Goal: Check status: Check status

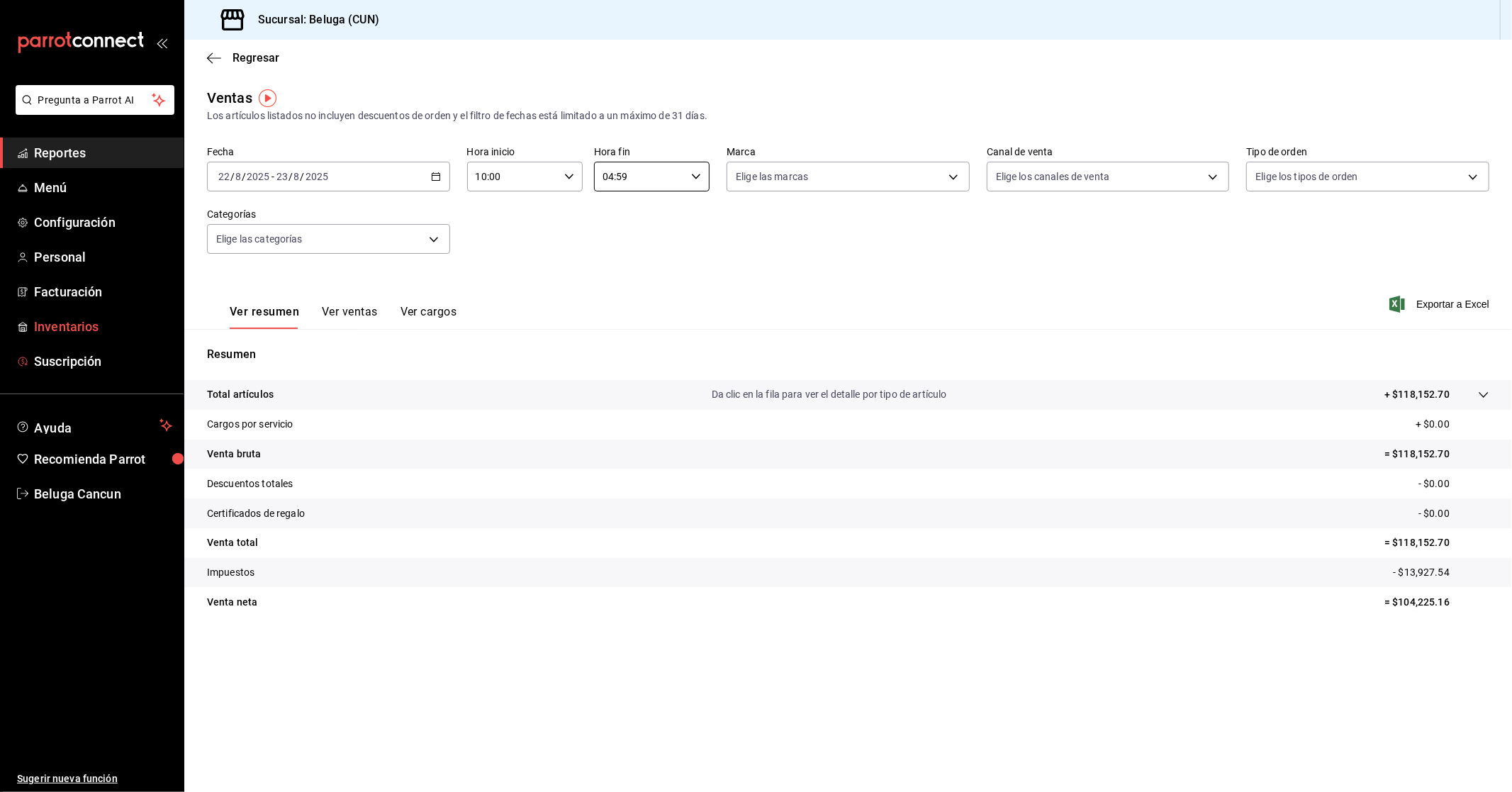
click at [77, 328] on span "Inventarios" at bounding box center [103, 326] width 138 height 19
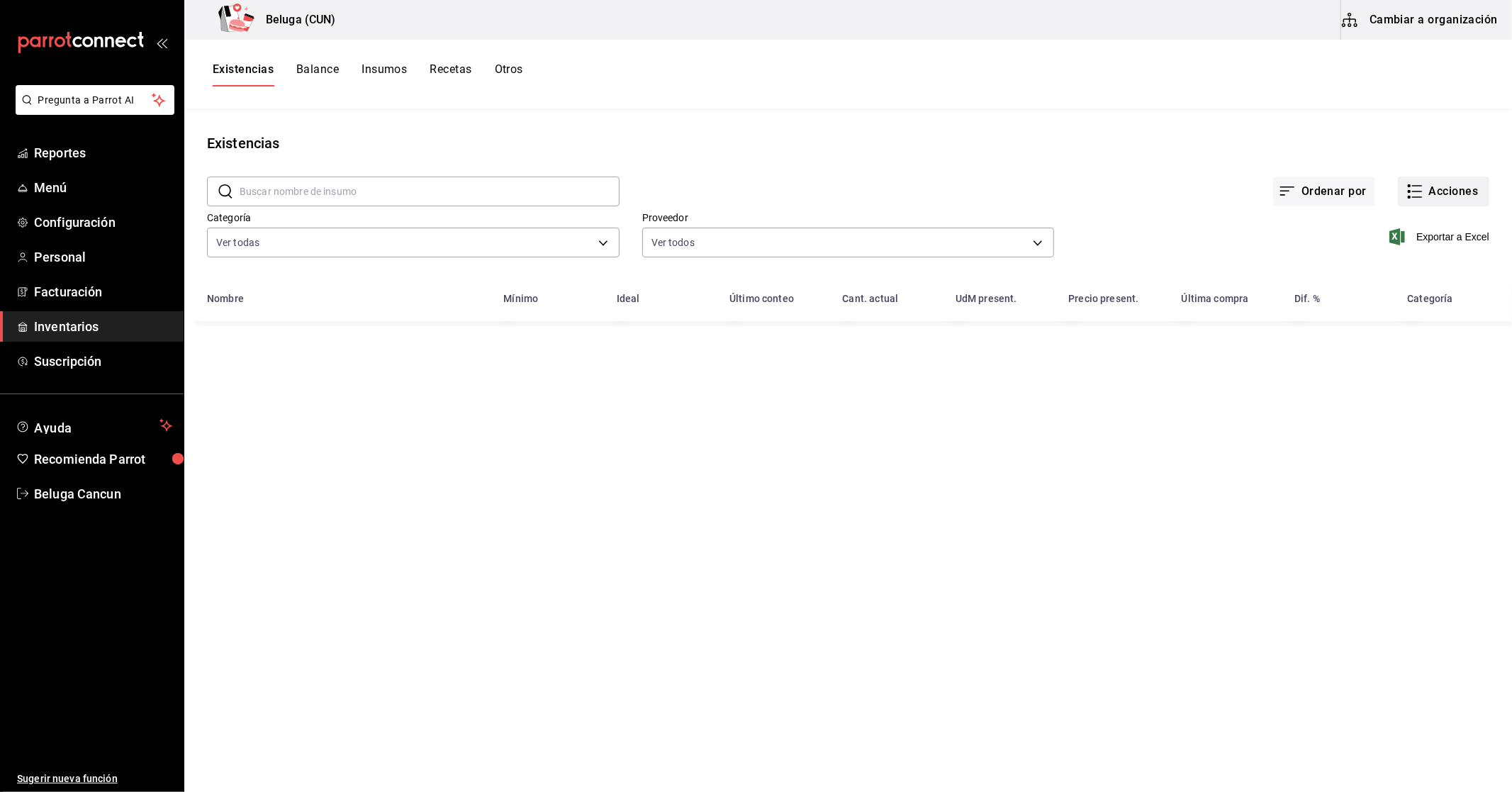
click at [1411, 192] on icon "button" at bounding box center [1414, 191] width 17 height 17
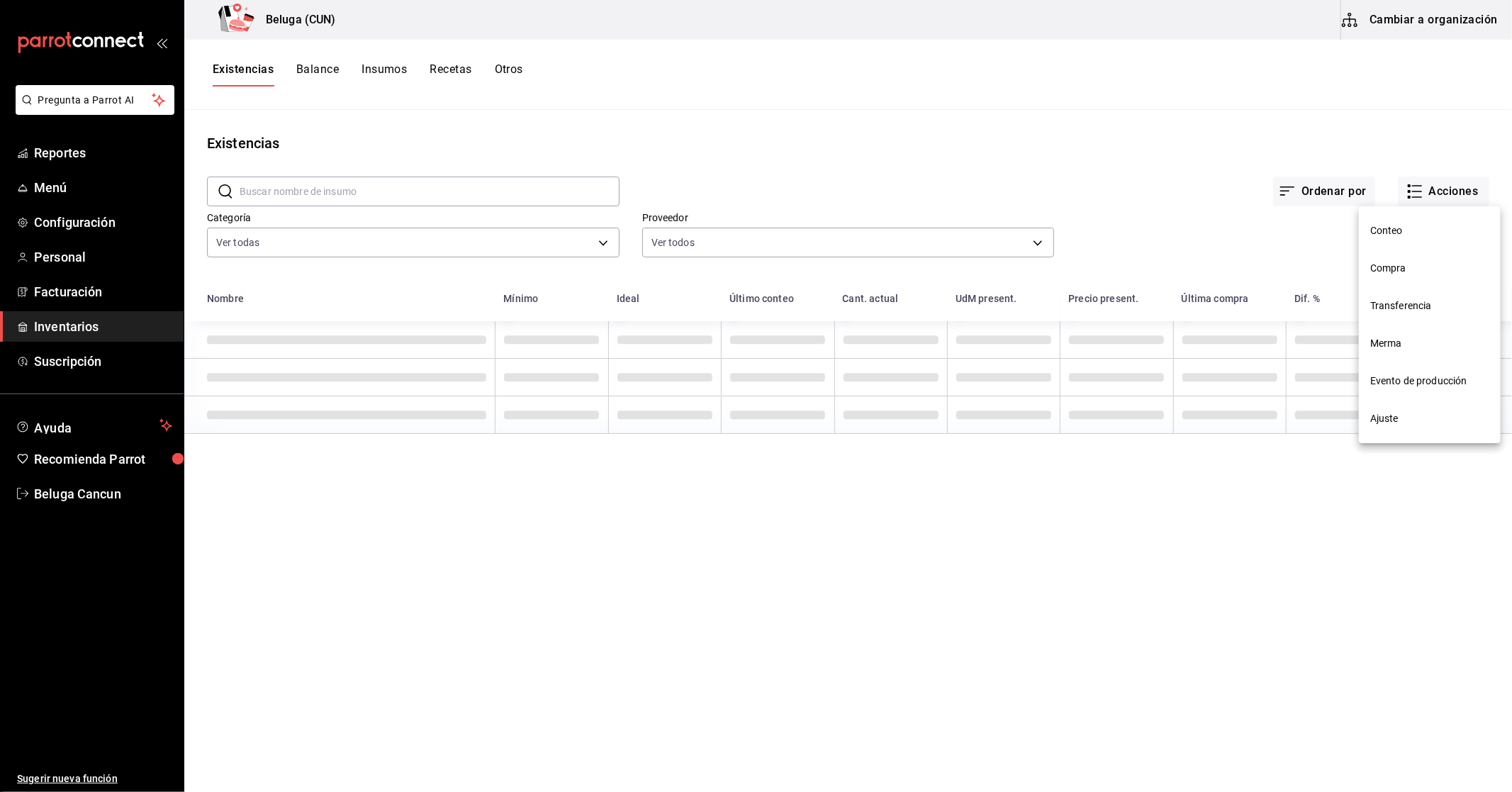
click at [1398, 267] on span "Compra" at bounding box center [1430, 268] width 119 height 15
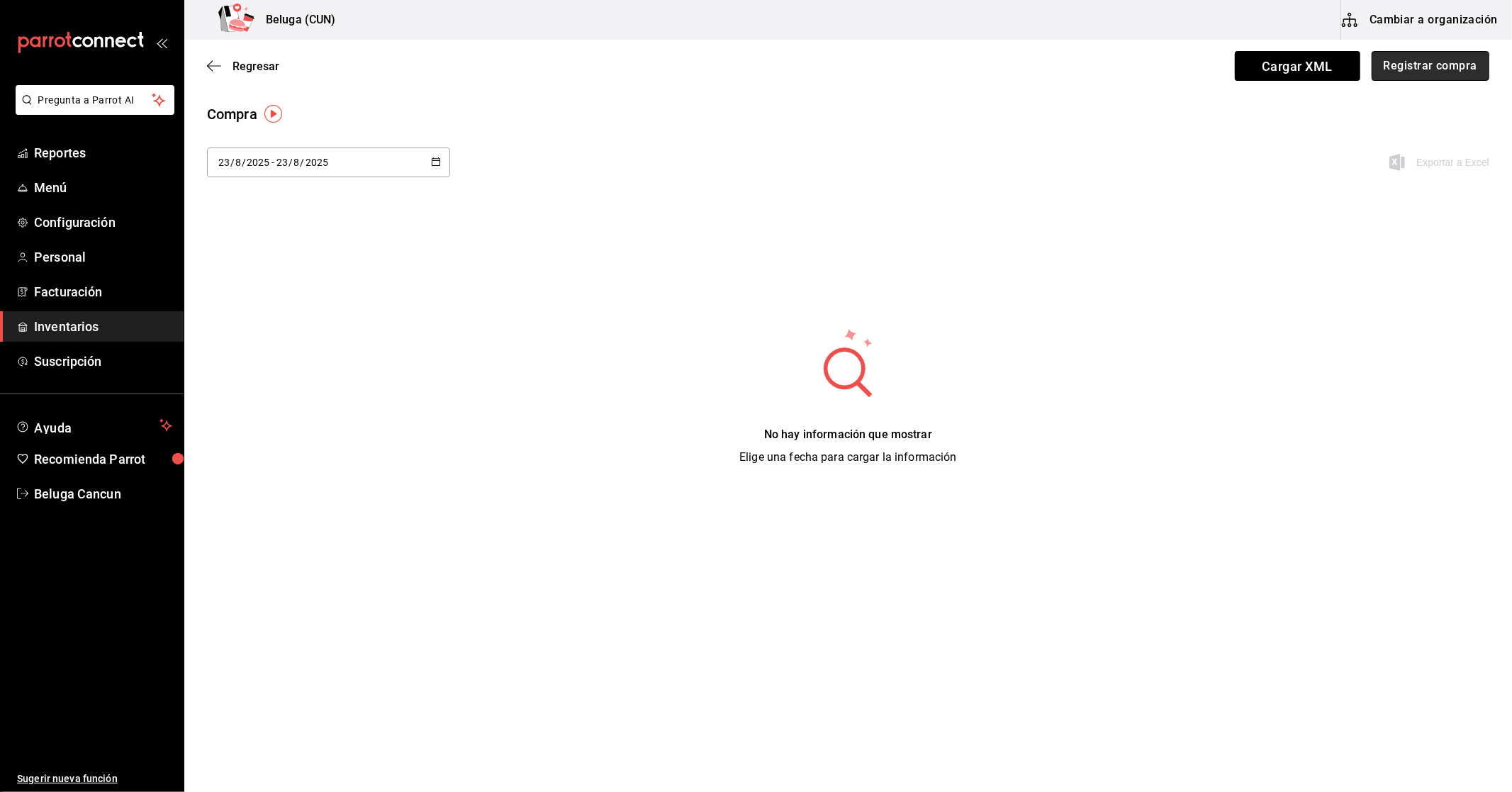
click at [1462, 64] on button "Registrar compra" at bounding box center [1431, 66] width 118 height 30
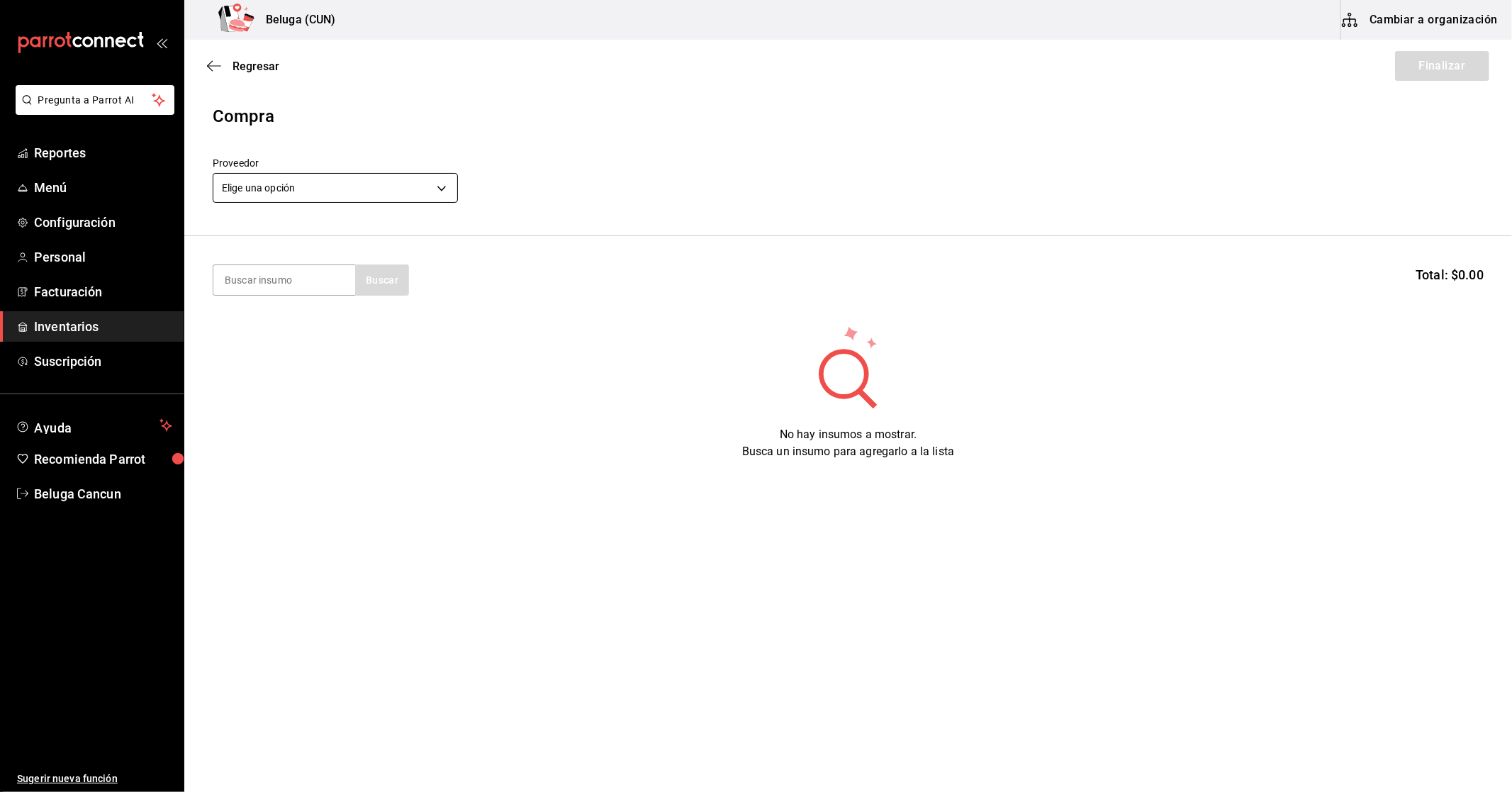
click at [391, 195] on body "Pregunta a Parrot AI Reportes Menú Configuración Personal Facturación Inventari…" at bounding box center [756, 356] width 1512 height 712
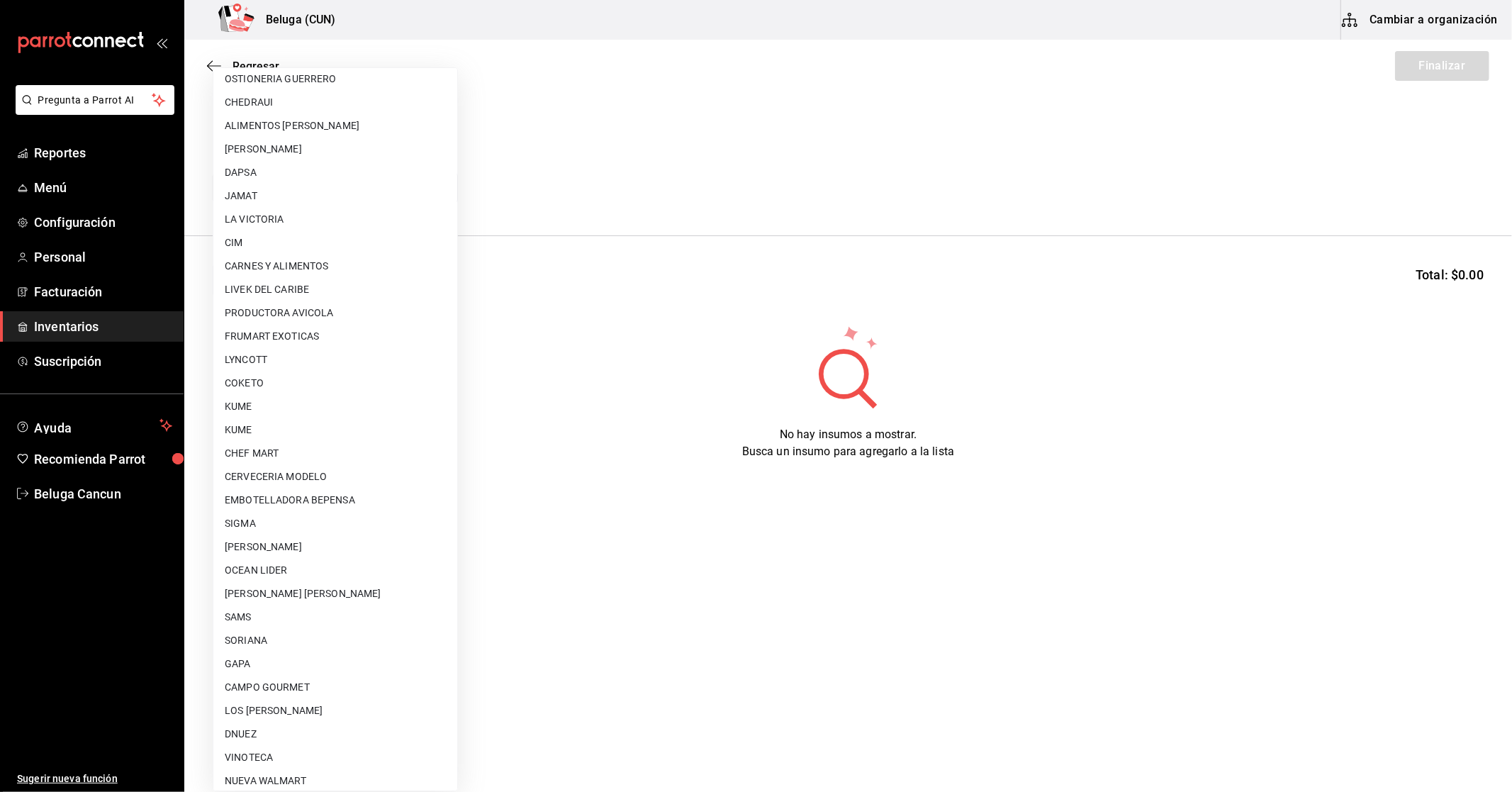
scroll to position [527, 0]
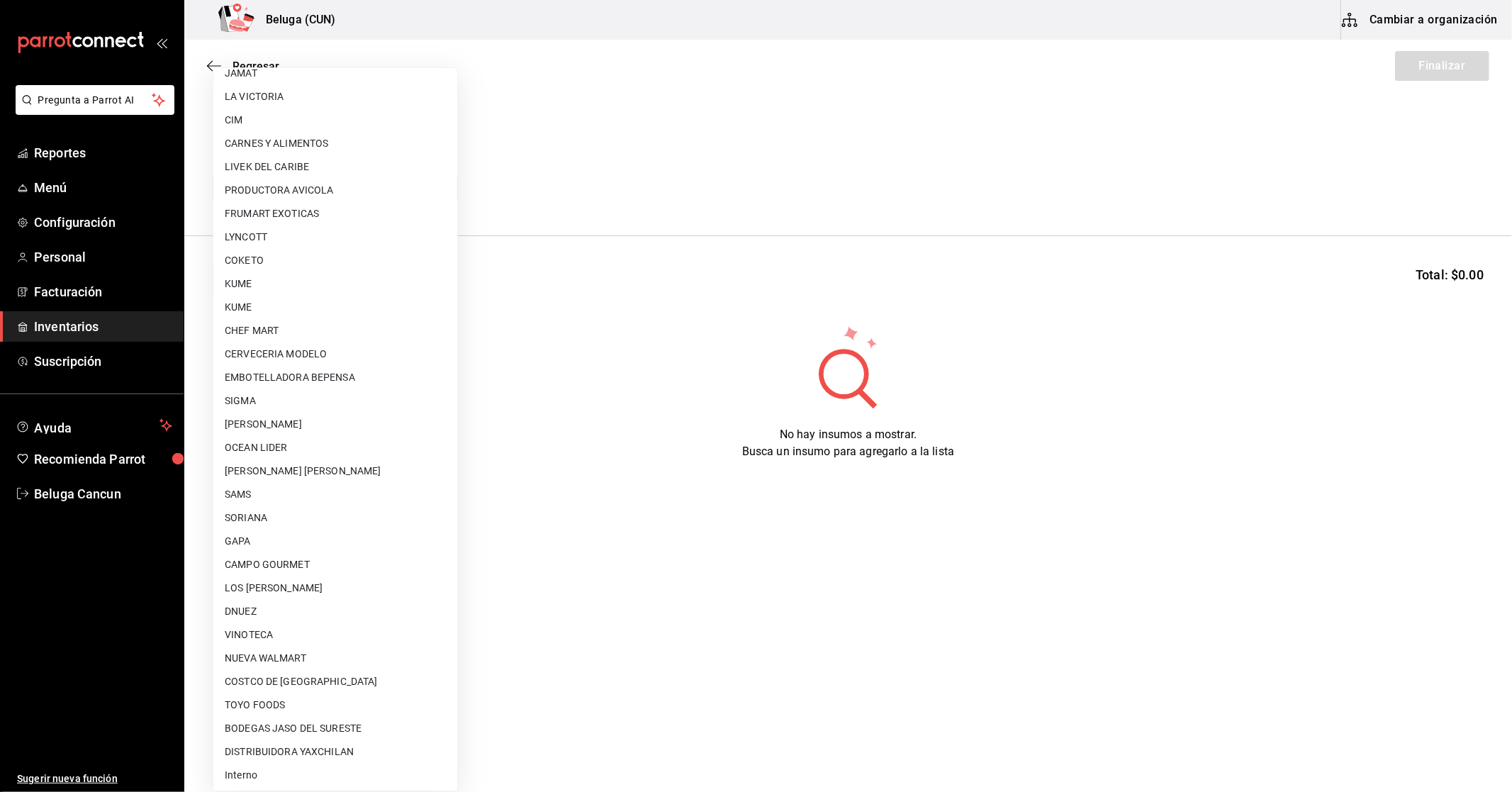
click at [324, 769] on li "Interno" at bounding box center [335, 775] width 244 height 23
type input "cf097a6b-1652-49c1-8634-faa24daf0fdd"
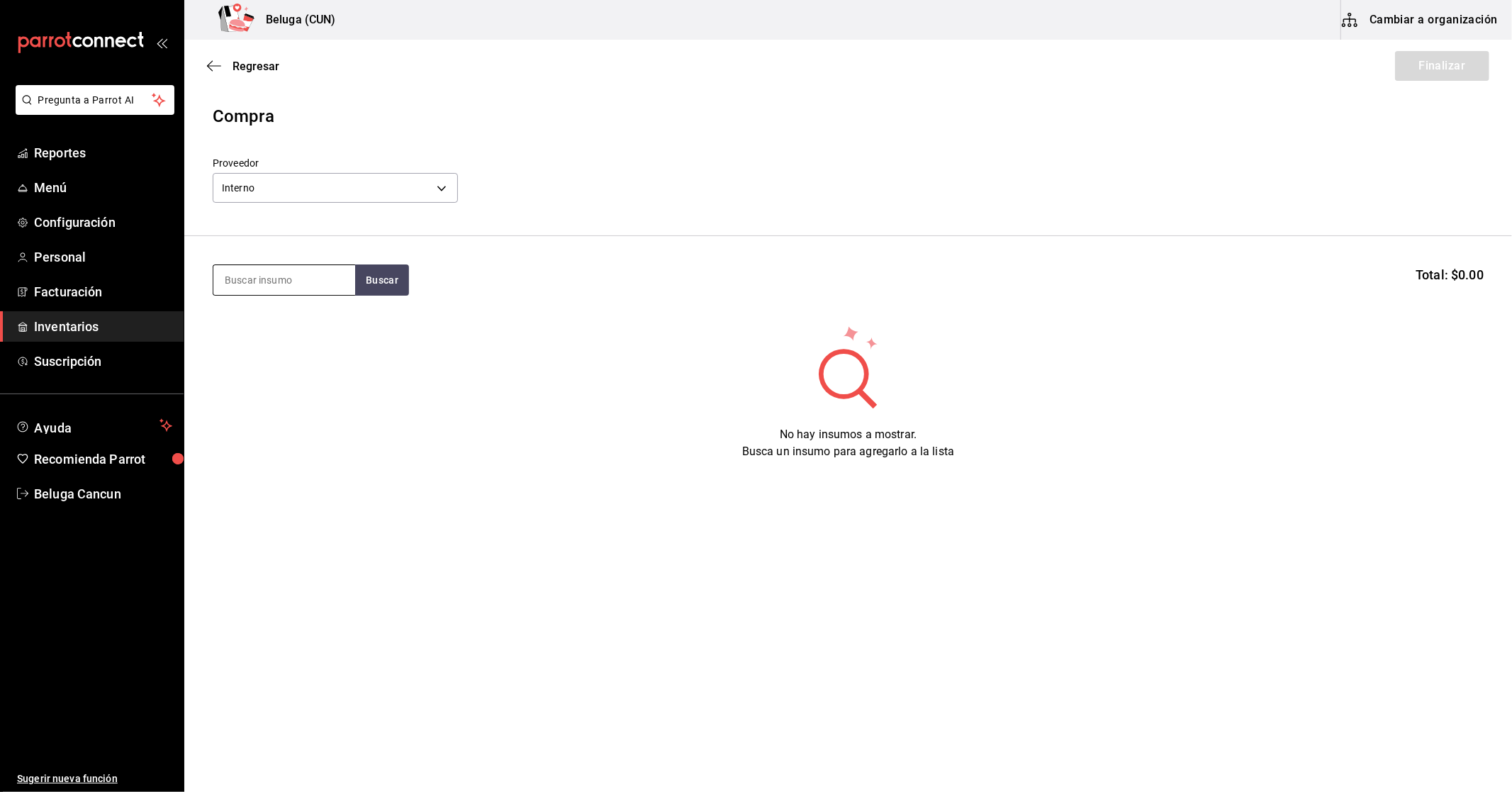
click at [329, 282] on input at bounding box center [284, 280] width 142 height 30
type input "victoria"
click at [98, 325] on span "Inventarios" at bounding box center [103, 326] width 138 height 19
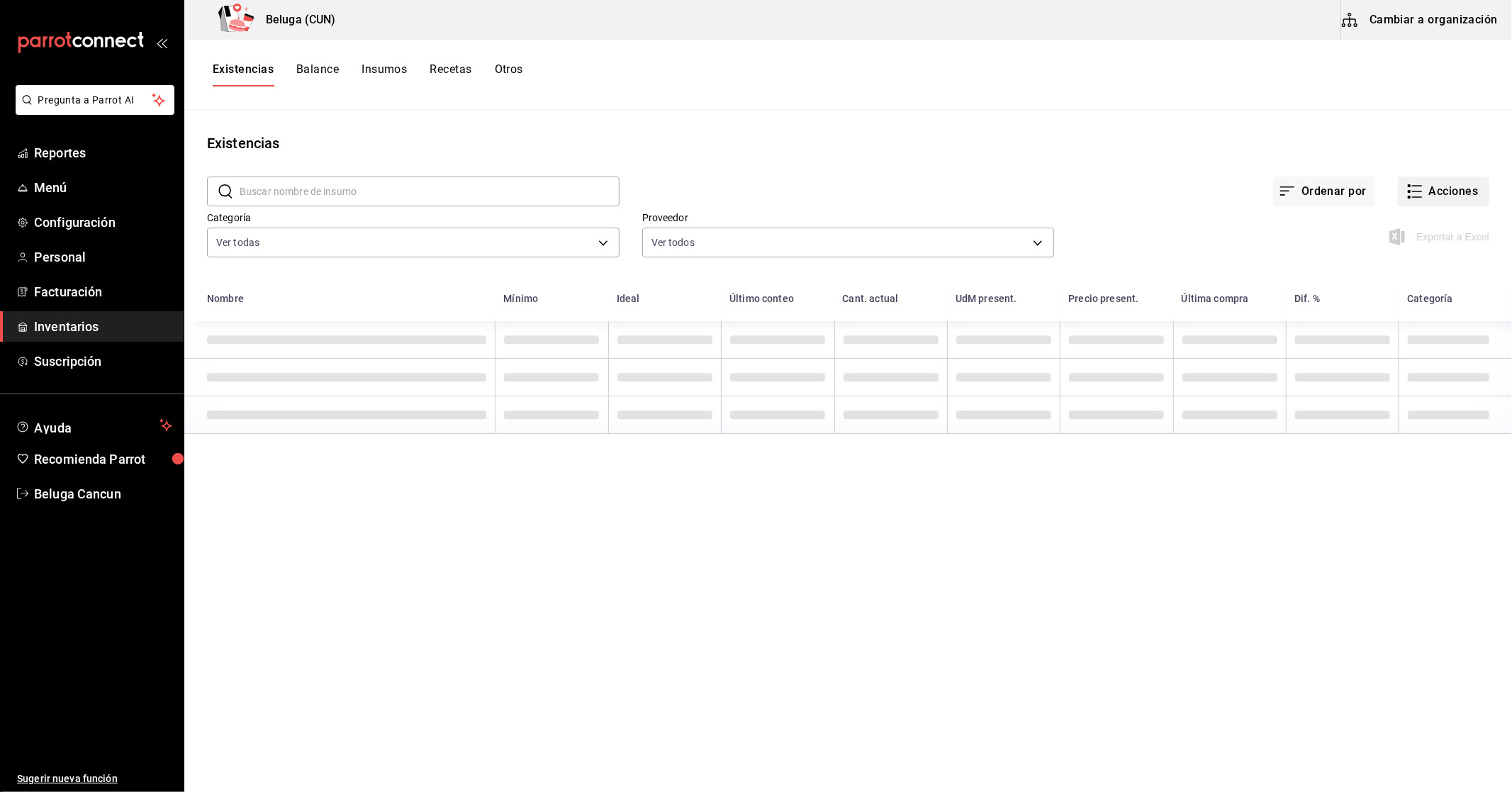
click at [1418, 197] on button "Acciones" at bounding box center [1444, 191] width 92 height 30
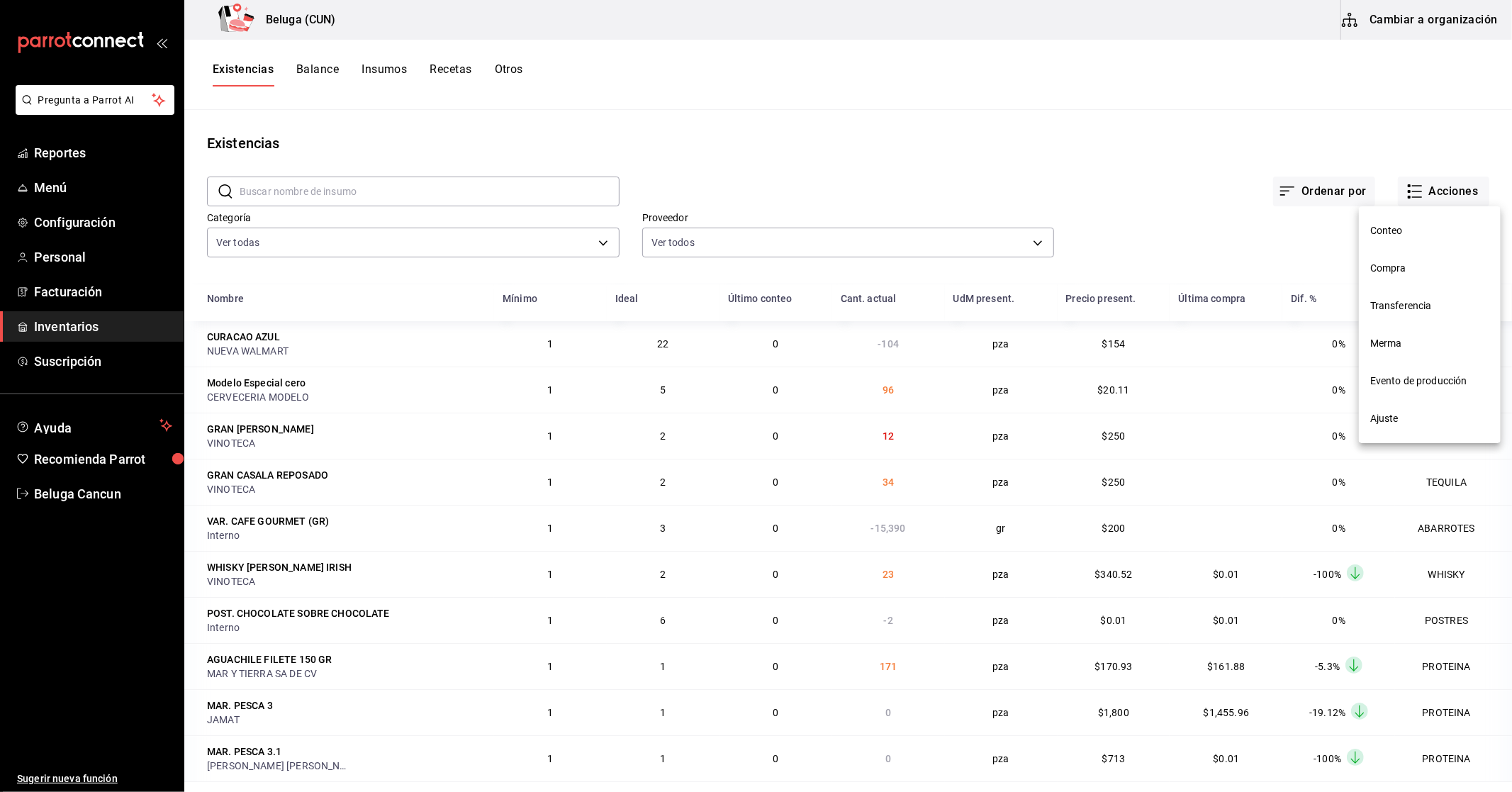
click at [1386, 334] on li "Merma" at bounding box center [1430, 344] width 142 height 38
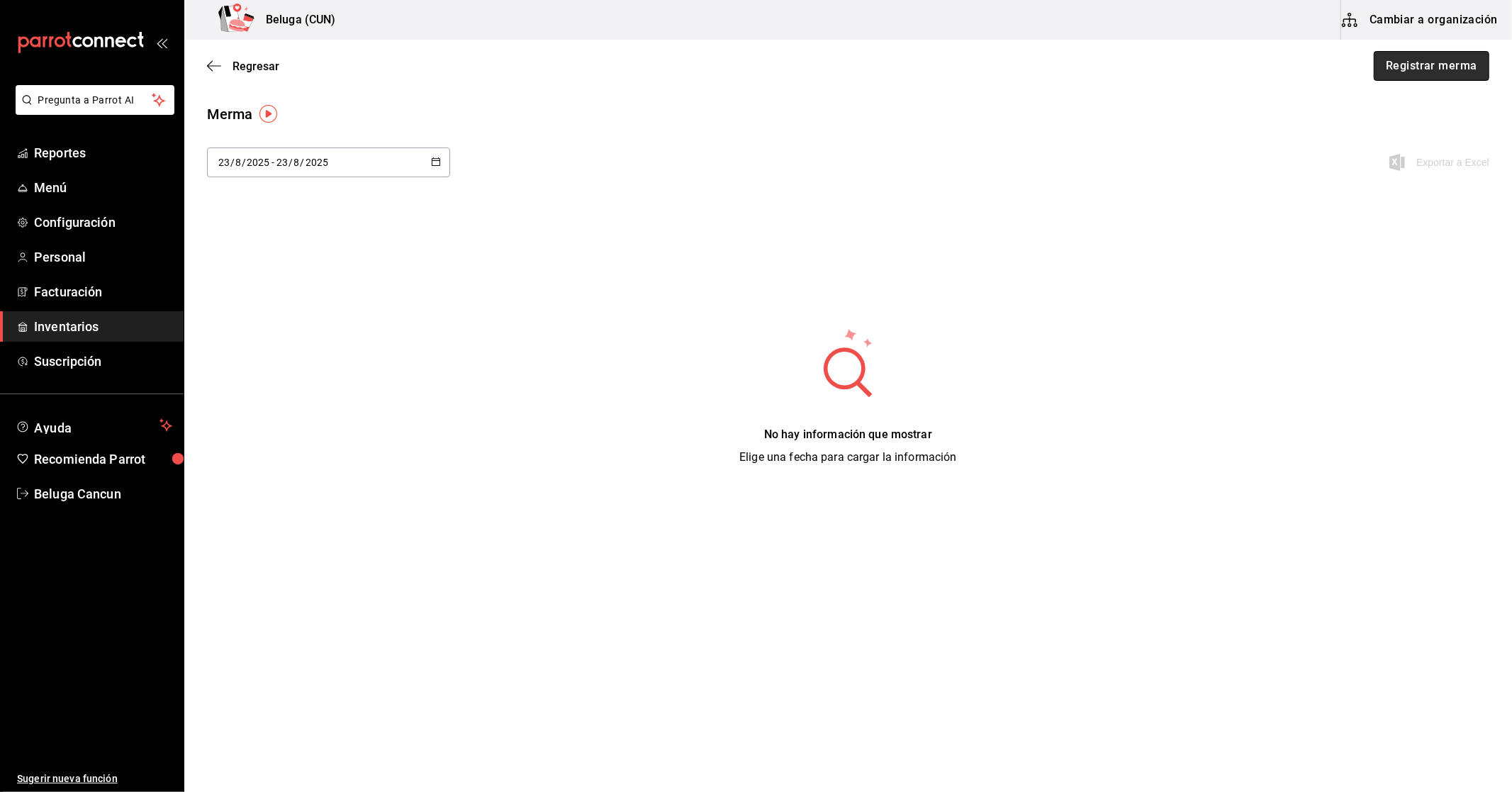
click at [1430, 55] on button "Registrar merma" at bounding box center [1432, 66] width 116 height 30
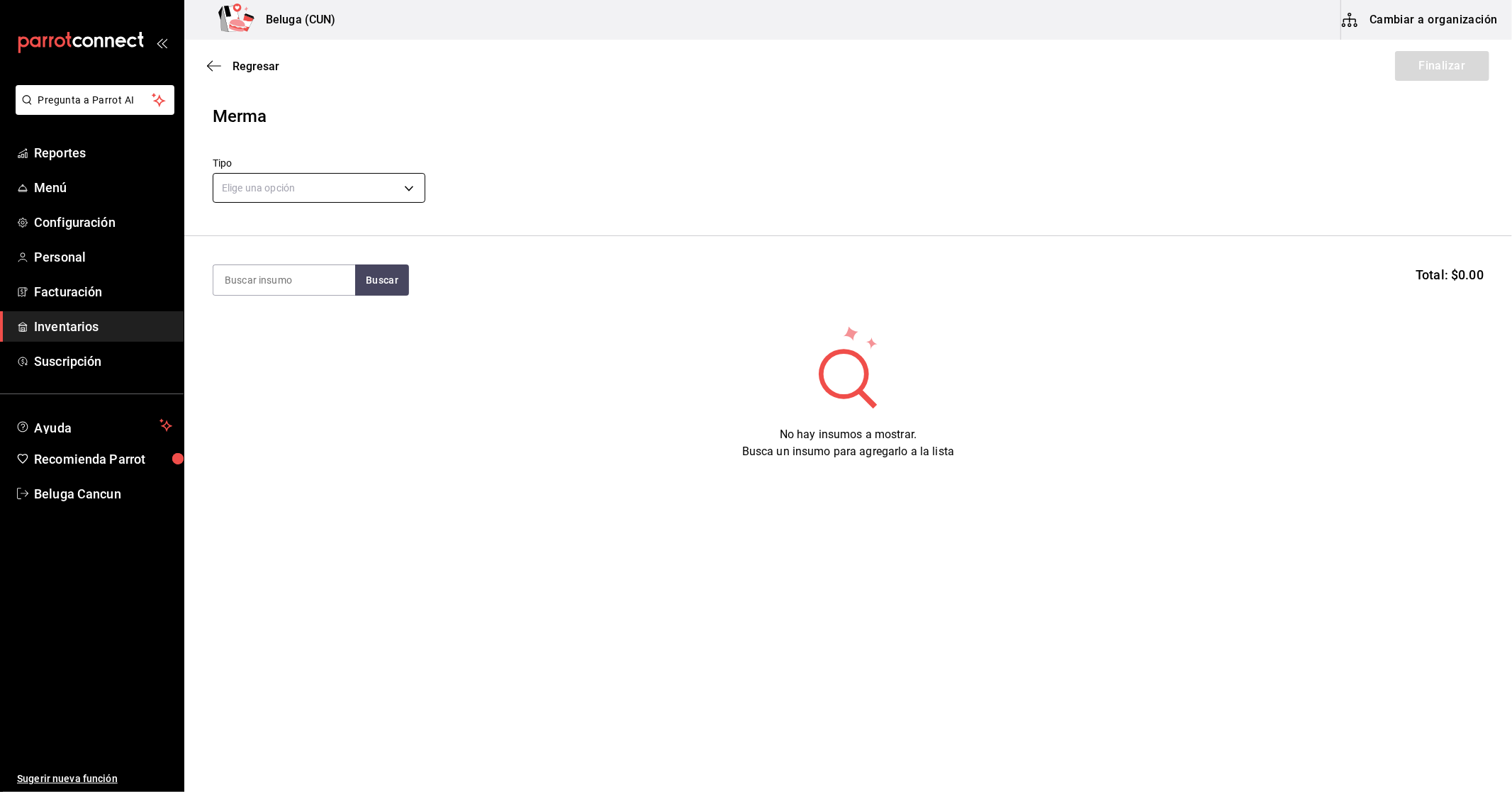
click at [285, 192] on body "Pregunta a Parrot AI Reportes Menú Configuración Personal Facturación Inventari…" at bounding box center [756, 356] width 1512 height 712
click at [286, 257] on li "Robo" at bounding box center [319, 256] width 211 height 23
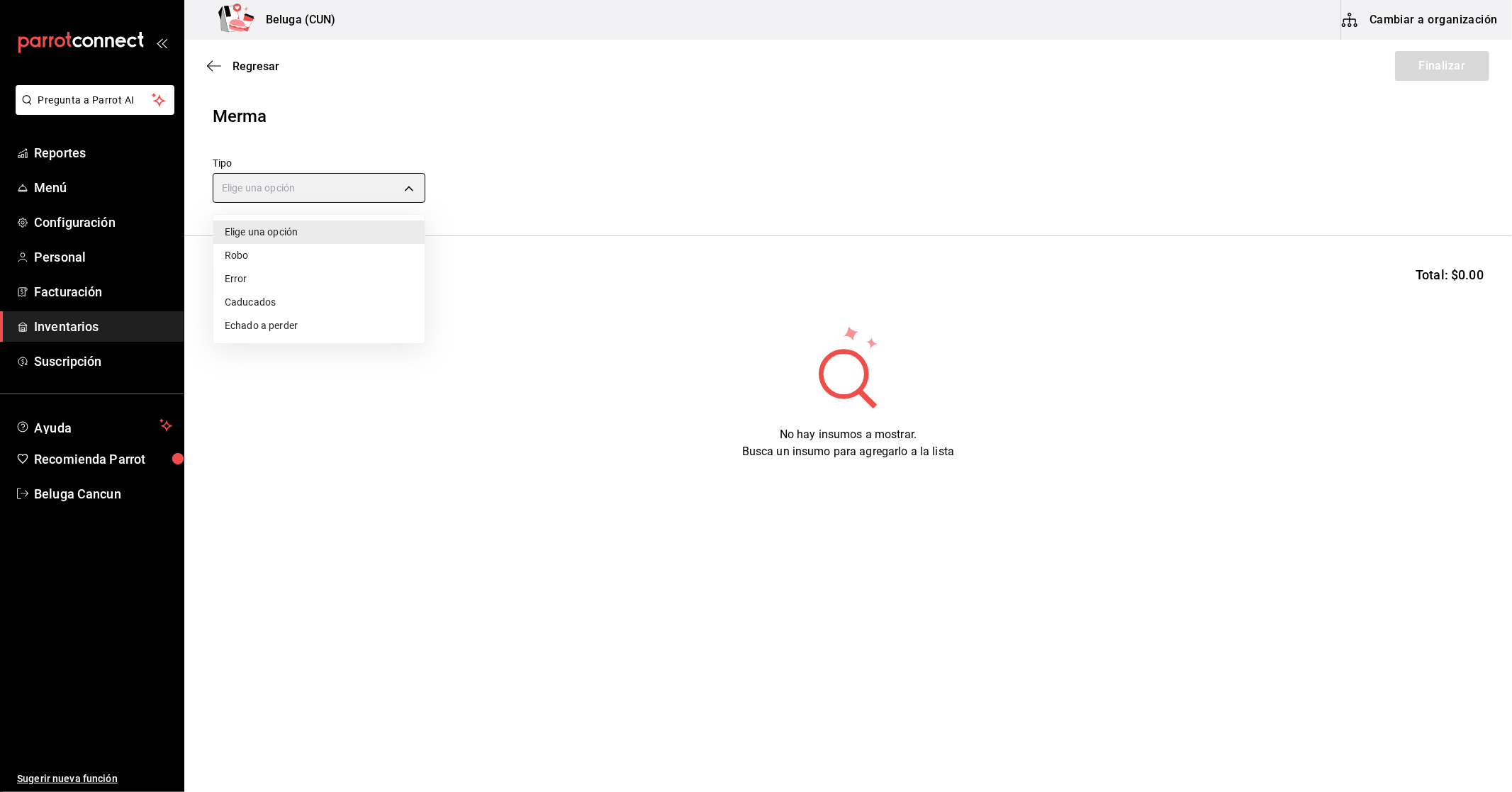
type input "THEFT"
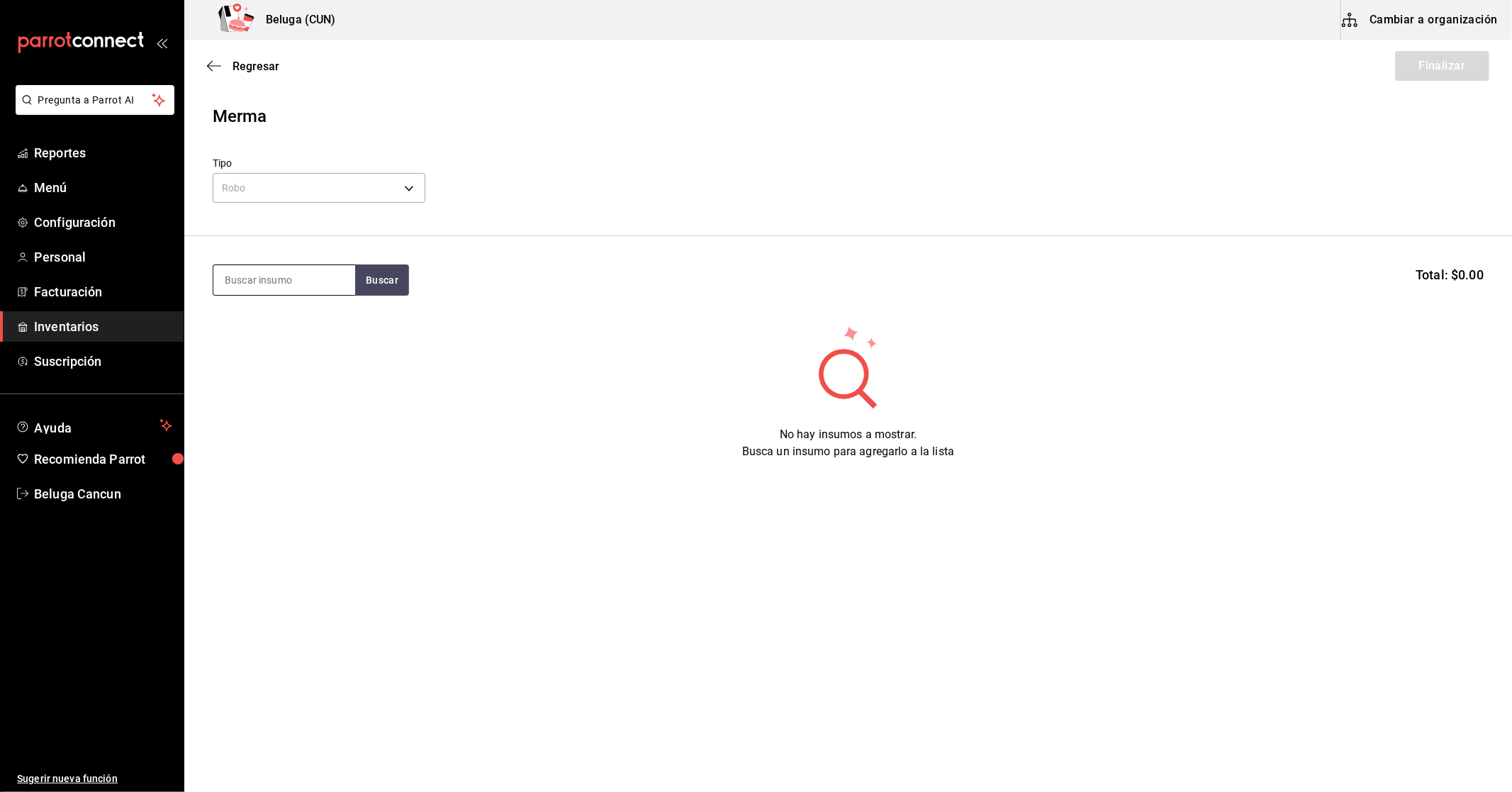
click at [291, 278] on input at bounding box center [284, 280] width 142 height 30
click at [350, 279] on input "victoria" at bounding box center [284, 280] width 142 height 30
type input "victoria"
click at [394, 279] on button "Buscar" at bounding box center [382, 280] width 54 height 31
click at [285, 329] on div "CERV. VICTORIA 355ML" at bounding box center [283, 329] width 119 height 34
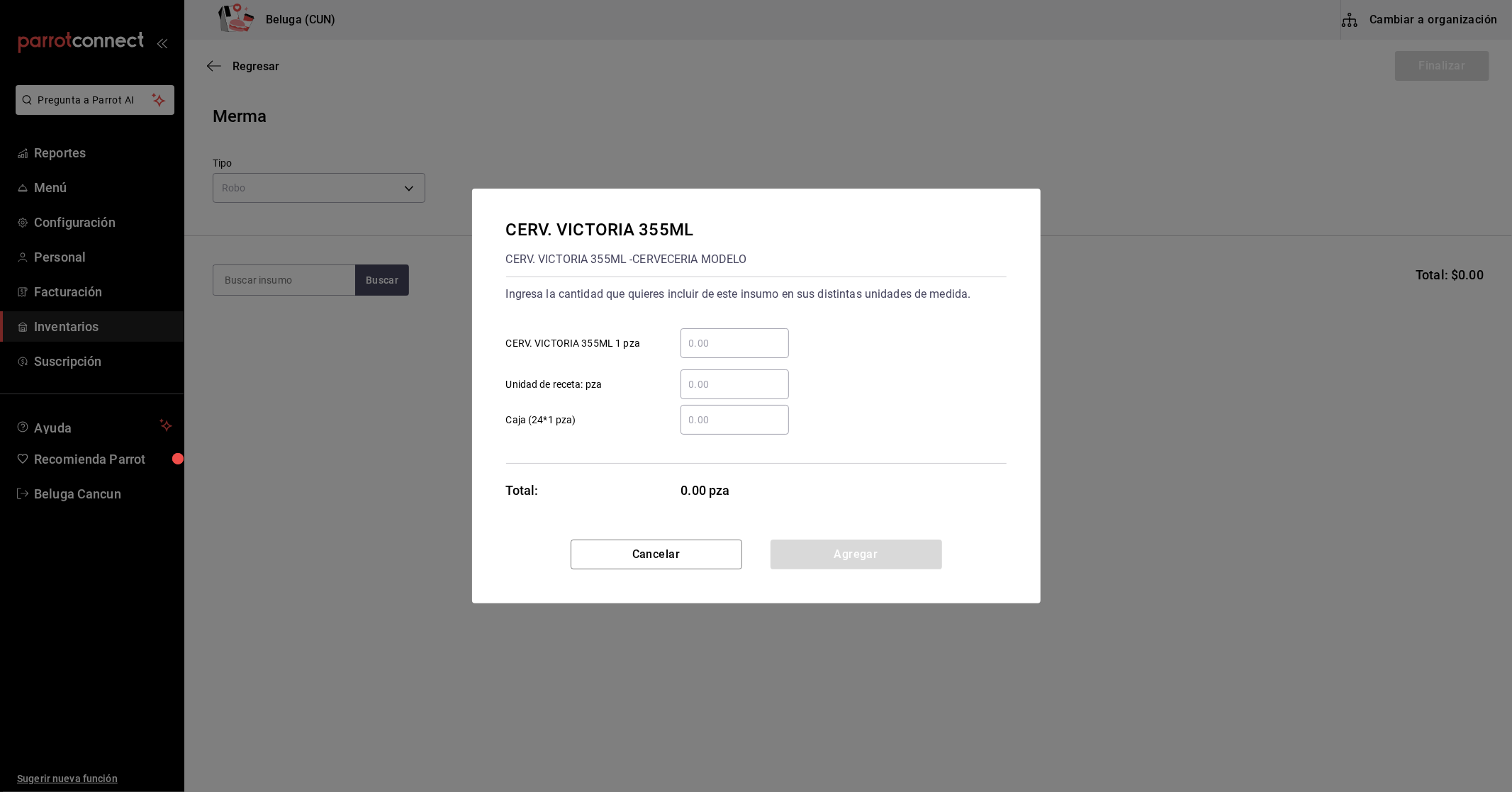
click at [749, 342] on input "​ CERV. VICTORIA 355ML 1 pza" at bounding box center [735, 342] width 109 height 17
type input "1"
type input "."
click button "Agregar" at bounding box center [856, 554] width 171 height 30
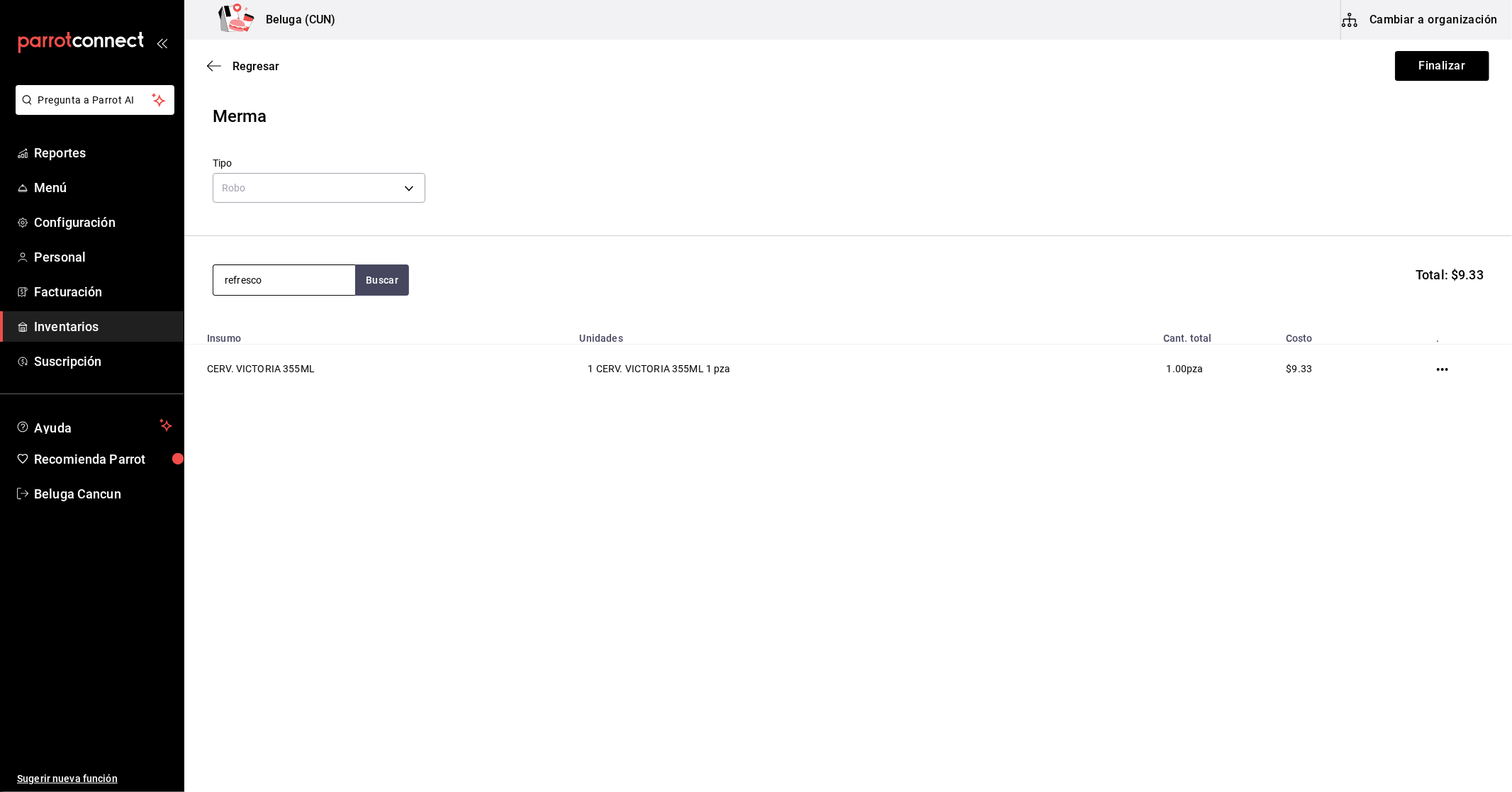
type input "refresco"
click at [297, 358] on div "REFRESCOS 355 ML - DISTRIBUIDORA YAXCHILAN" at bounding box center [283, 351] width 119 height 44
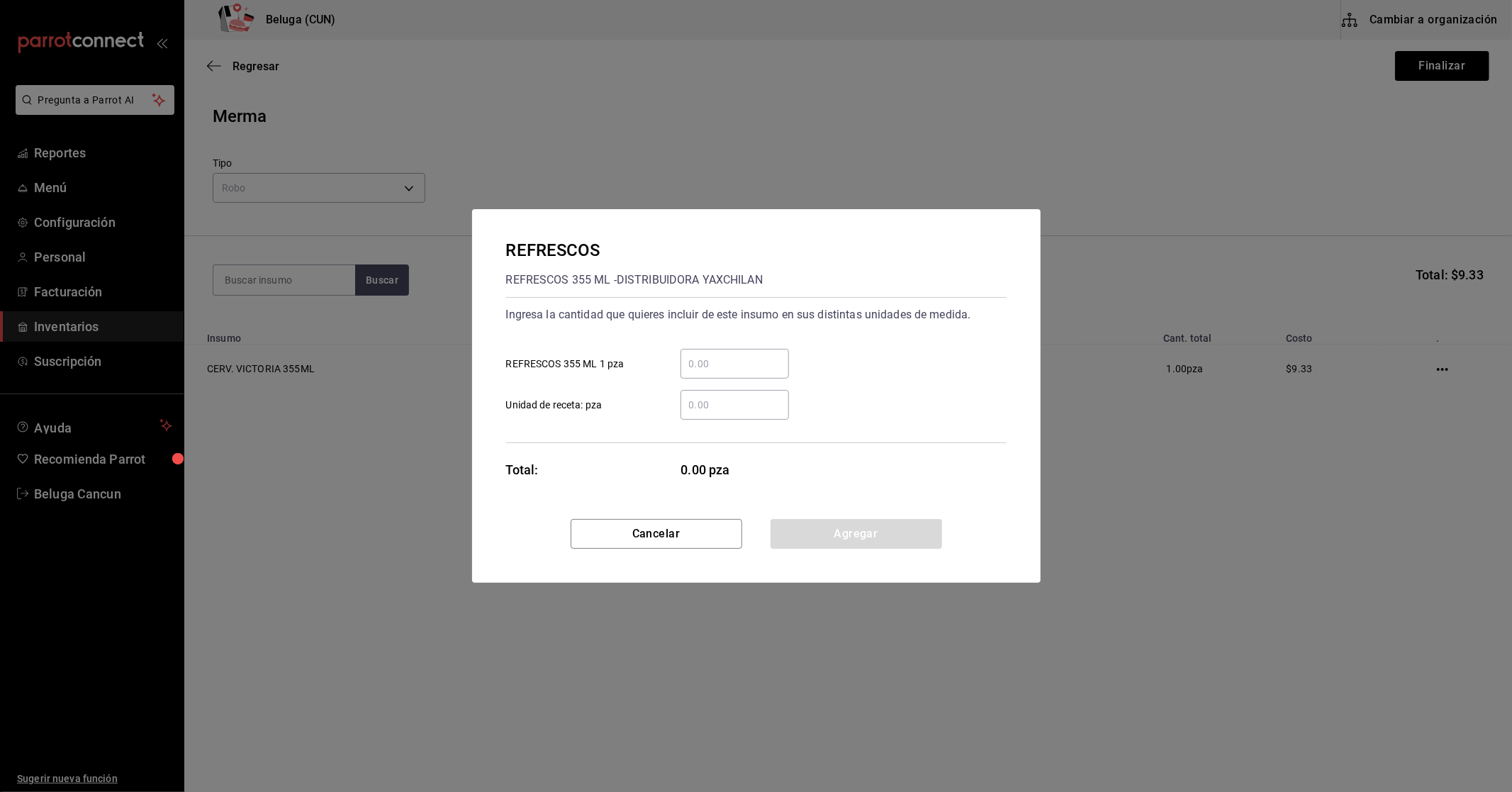
click at [721, 362] on input "​ REFRESCOS 355 ML 1 pza" at bounding box center [735, 363] width 109 height 17
type input "4"
click button "Agregar" at bounding box center [856, 533] width 171 height 30
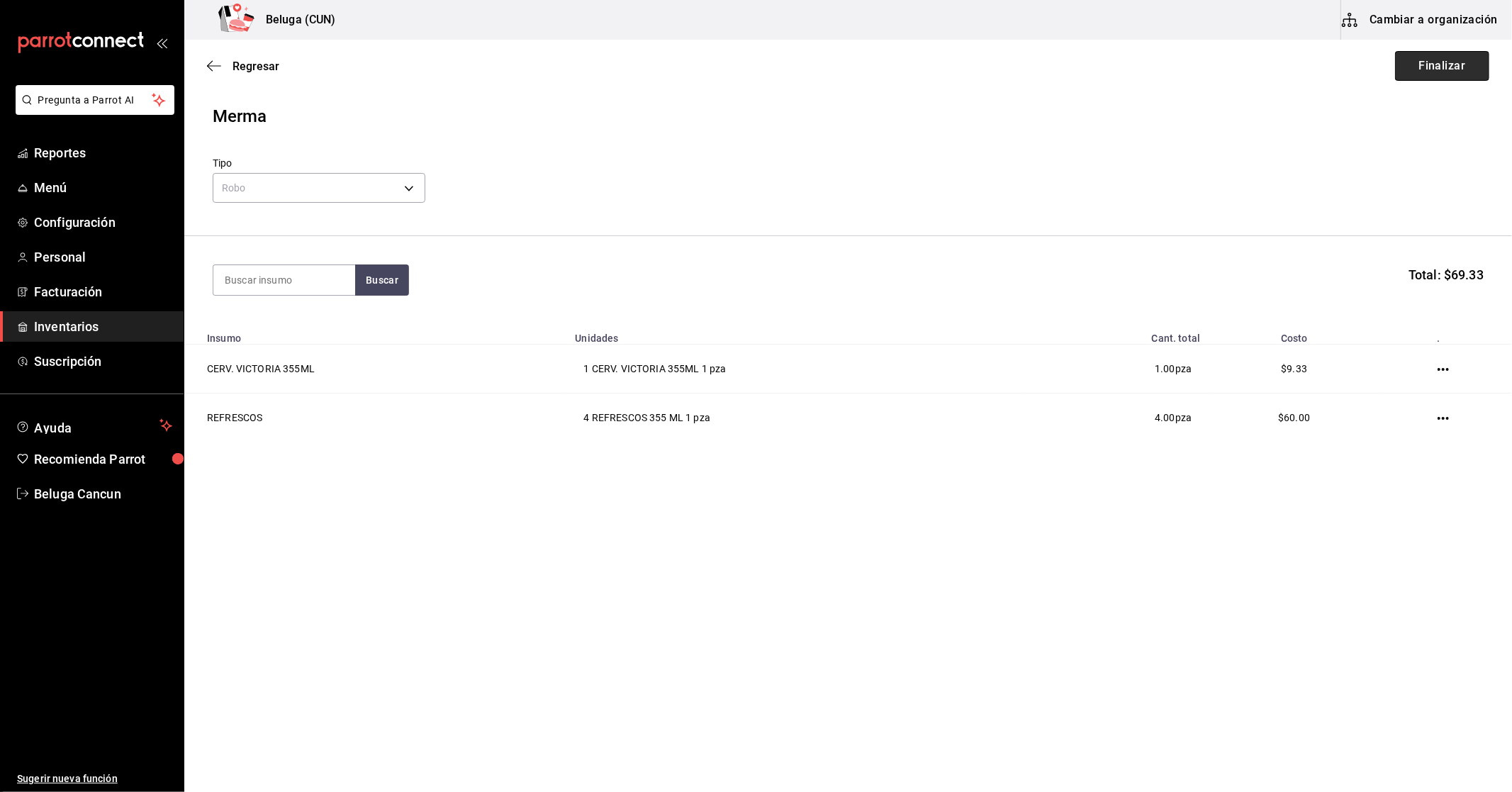
click at [1446, 67] on button "Finalizar" at bounding box center [1442, 66] width 94 height 30
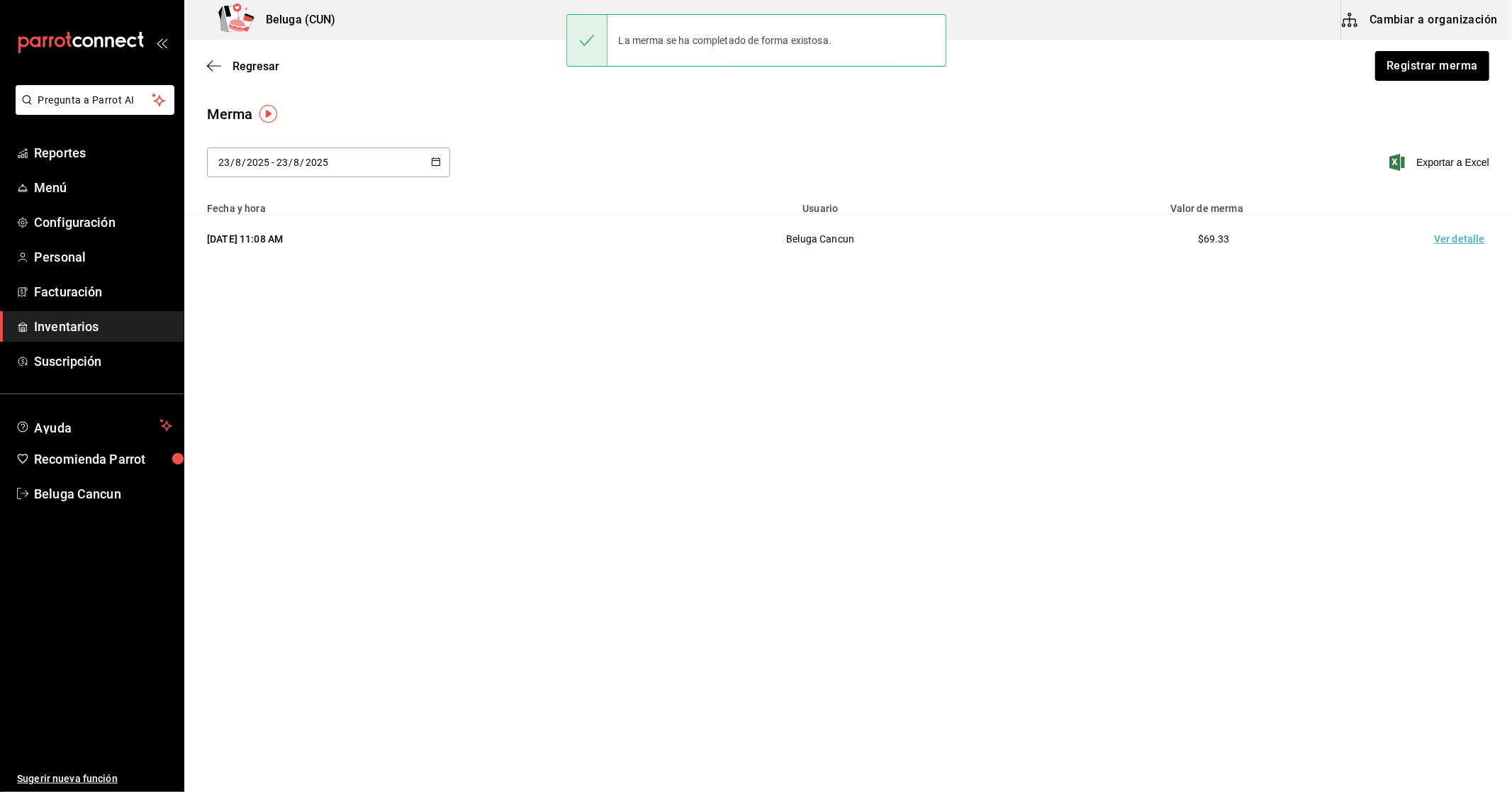
click at [1471, 235] on td "Ver detalle" at bounding box center [1462, 239] width 99 height 49
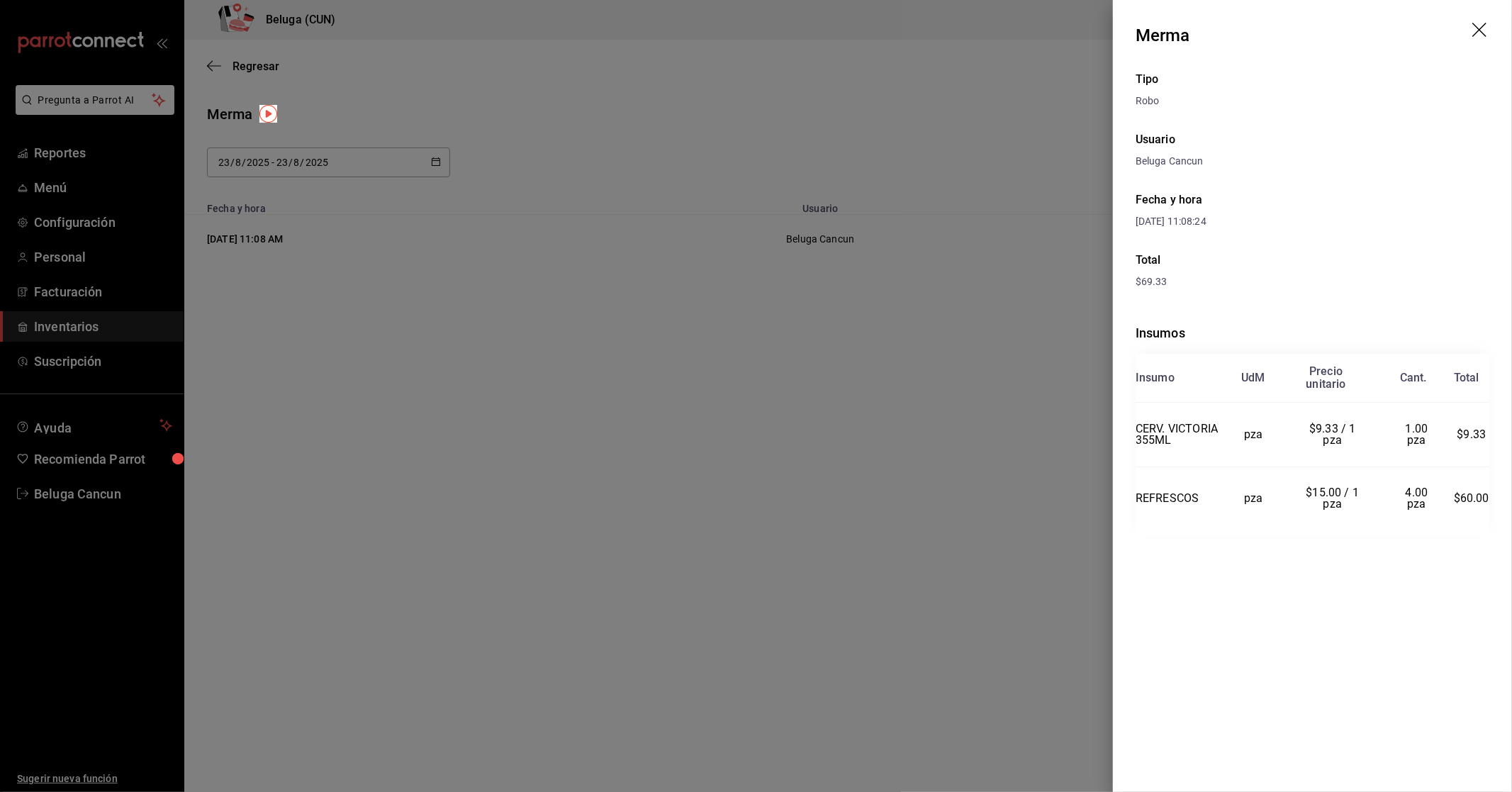
click at [955, 395] on div at bounding box center [756, 396] width 1512 height 792
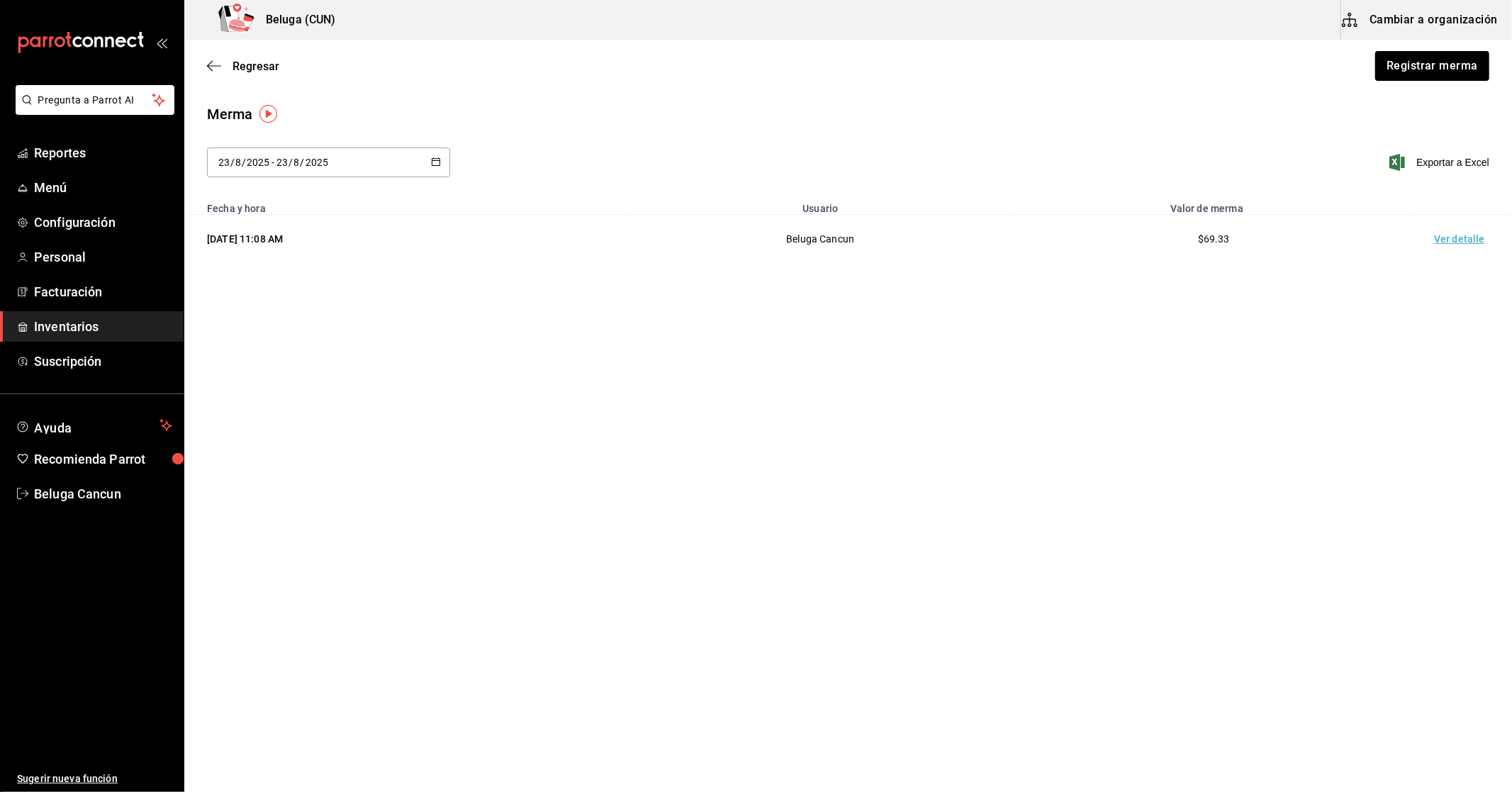
click at [23, 329] on rect "mailbox folders" at bounding box center [23, 329] width 4 height 4
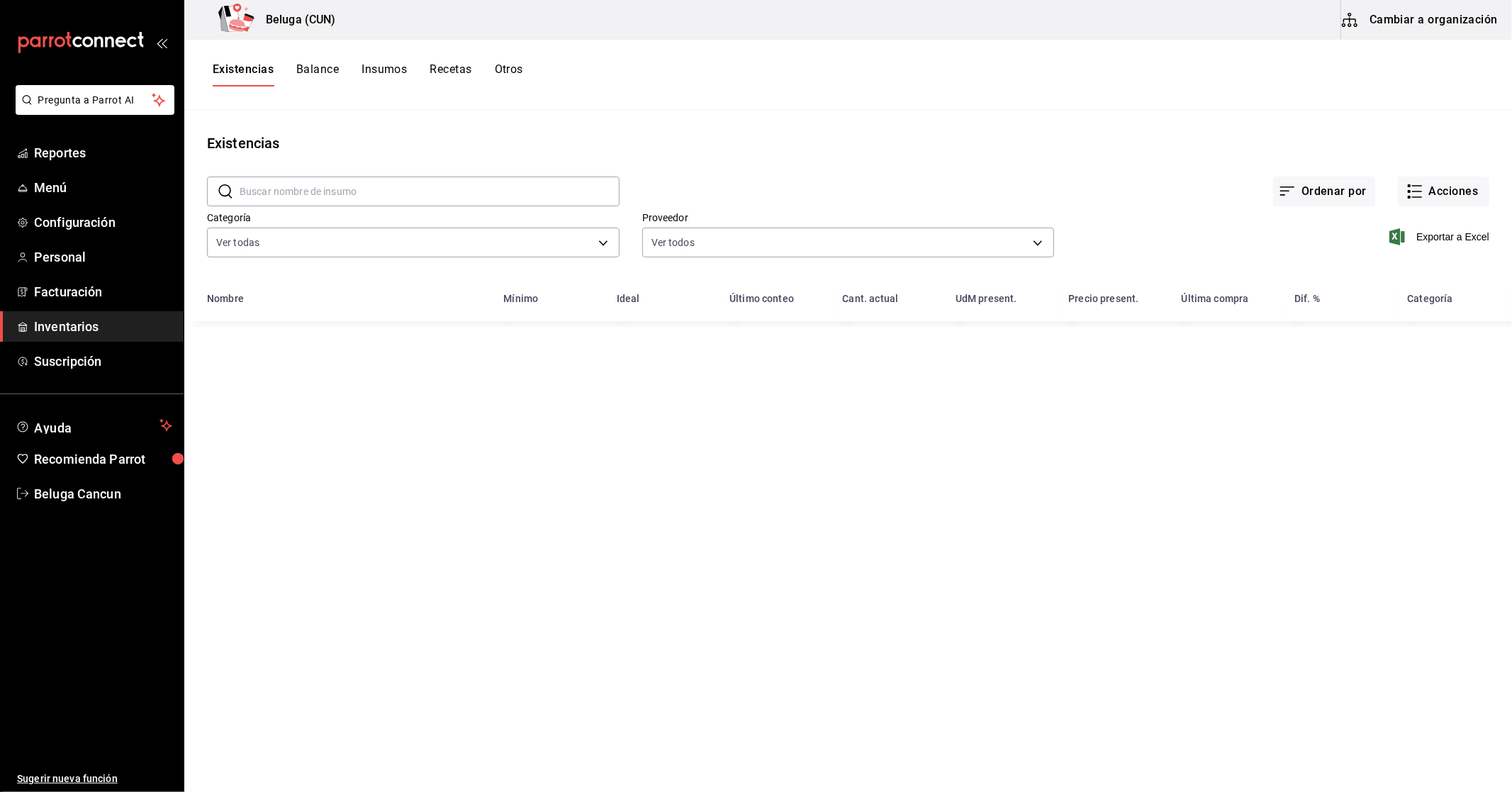
click at [519, 69] on button "Otros" at bounding box center [509, 74] width 28 height 24
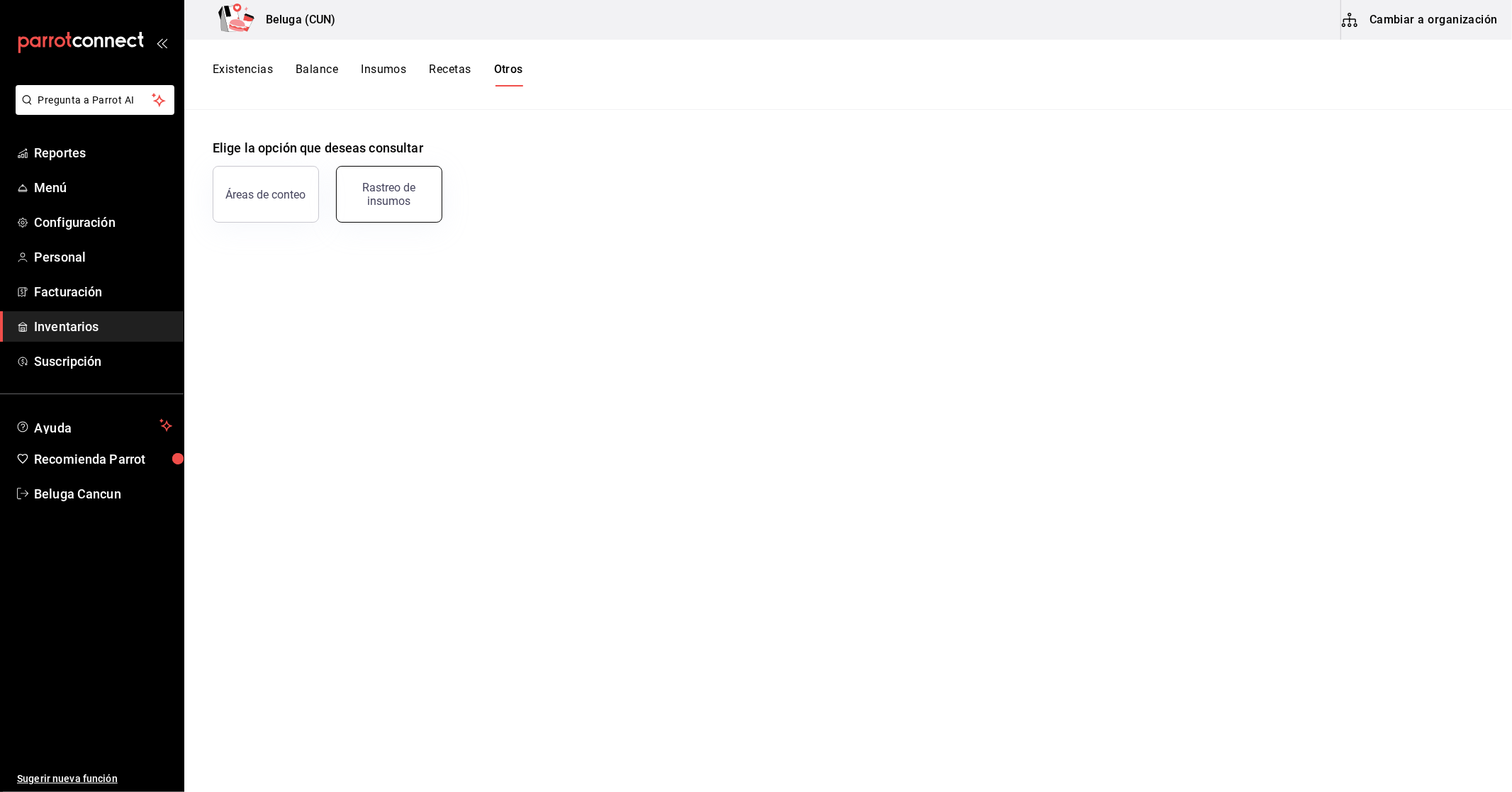
click at [430, 183] on button "Rastreo de insumos" at bounding box center [389, 195] width 106 height 57
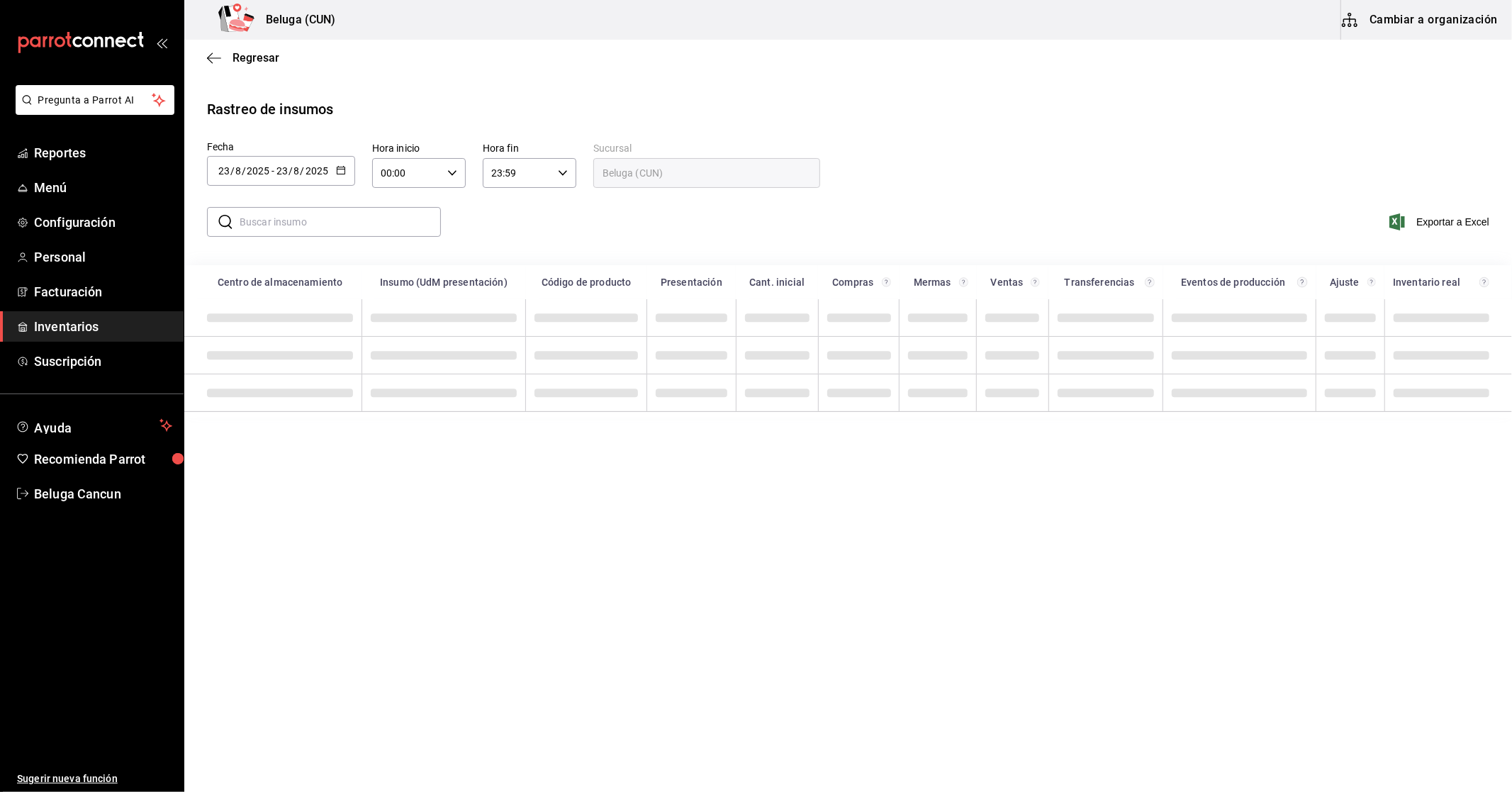
click at [345, 175] on div "[DATE] [DATE] - [DATE] [DATE]" at bounding box center [281, 170] width 148 height 30
click at [264, 364] on li "Mes pasado" at bounding box center [274, 375] width 134 height 32
type input "[DATE]"
type input "1"
type input "7"
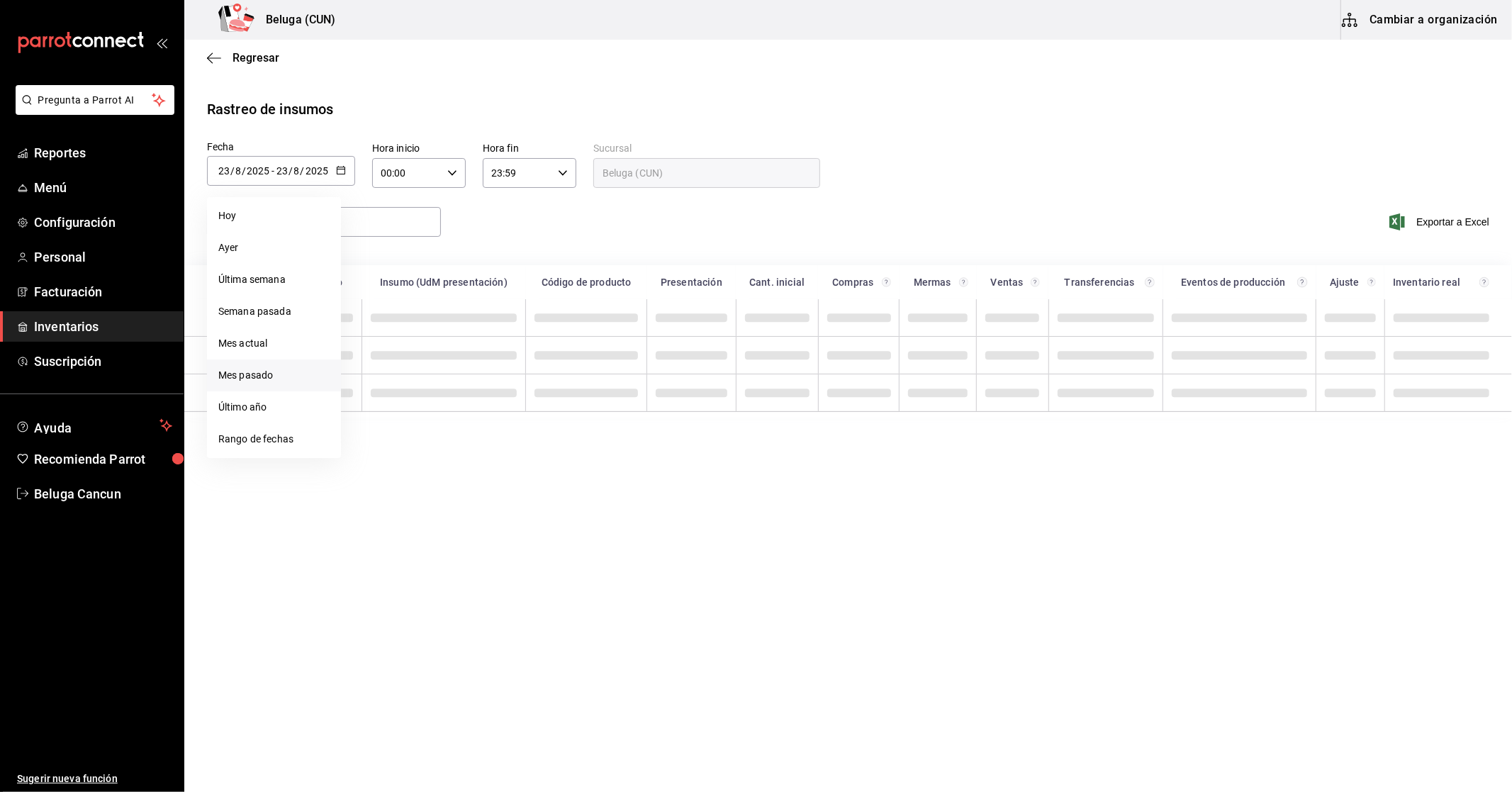
type input "[DATE]"
type input "31"
type input "7"
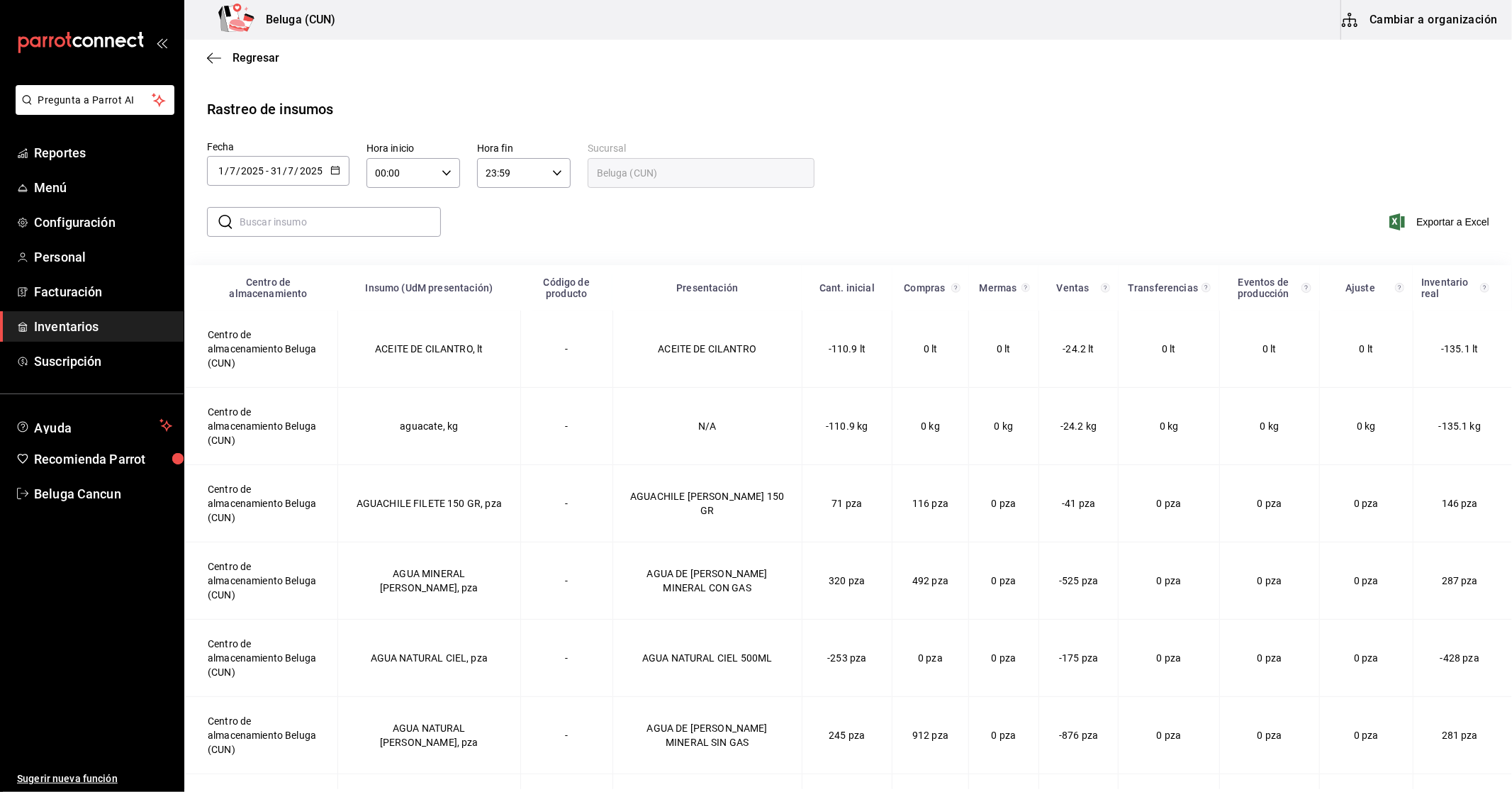
click at [339, 229] on input "text" at bounding box center [340, 221] width 201 height 28
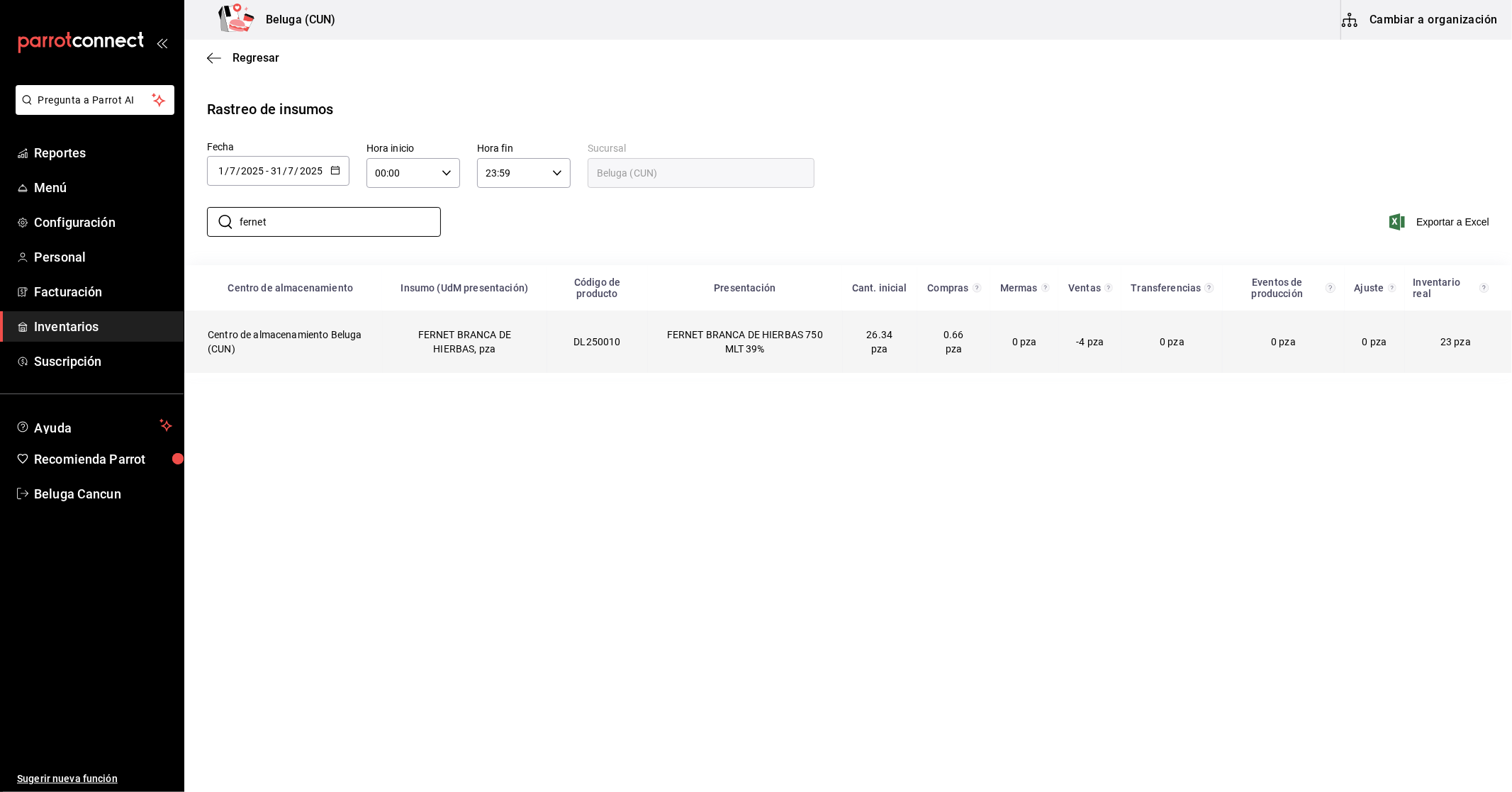
type input "fernet"
click at [342, 349] on td "Centro de almacenamiento Beluga (CUN)" at bounding box center [283, 342] width 197 height 63
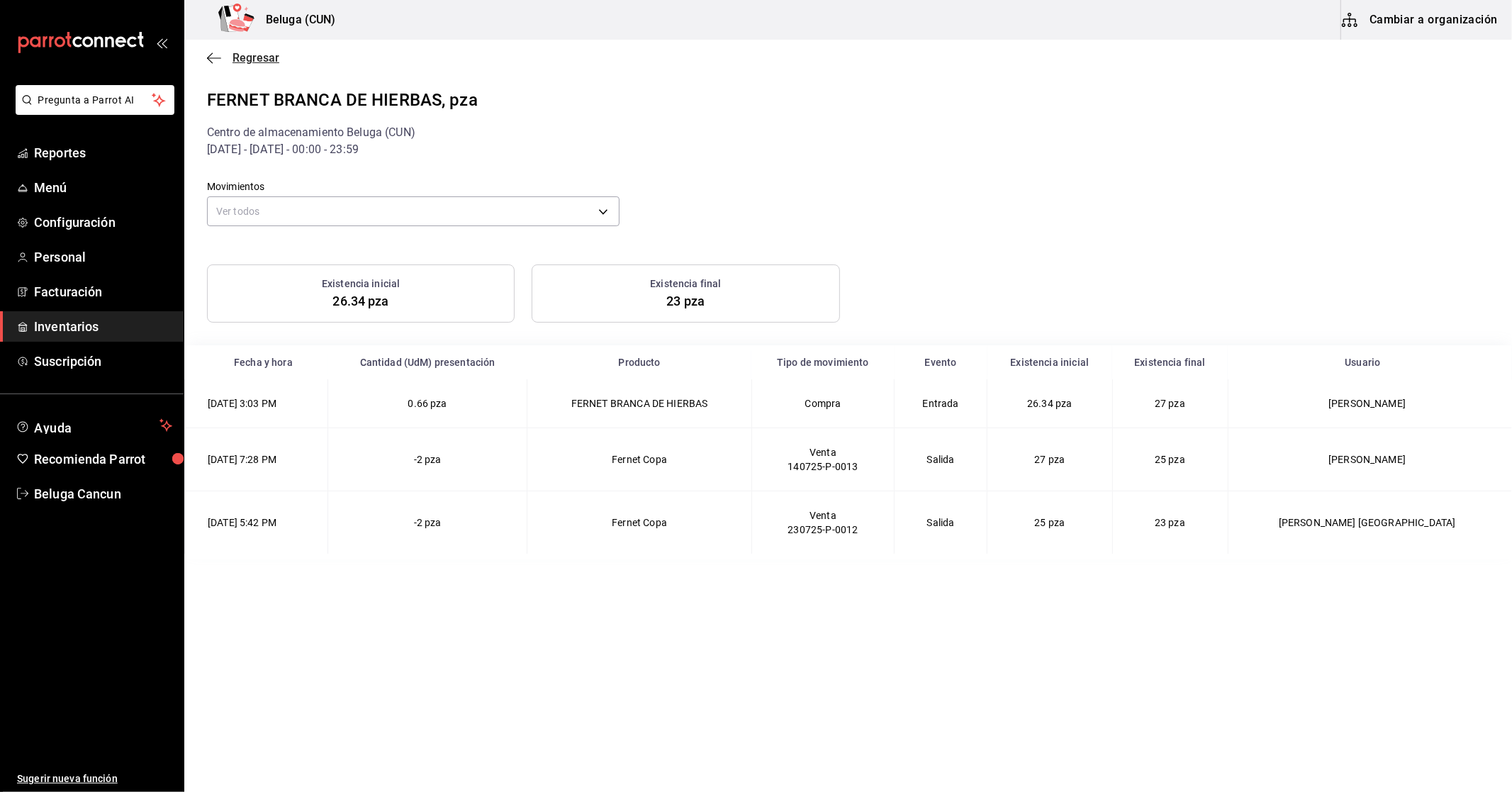
click at [259, 55] on span "Regresar" at bounding box center [256, 58] width 47 height 13
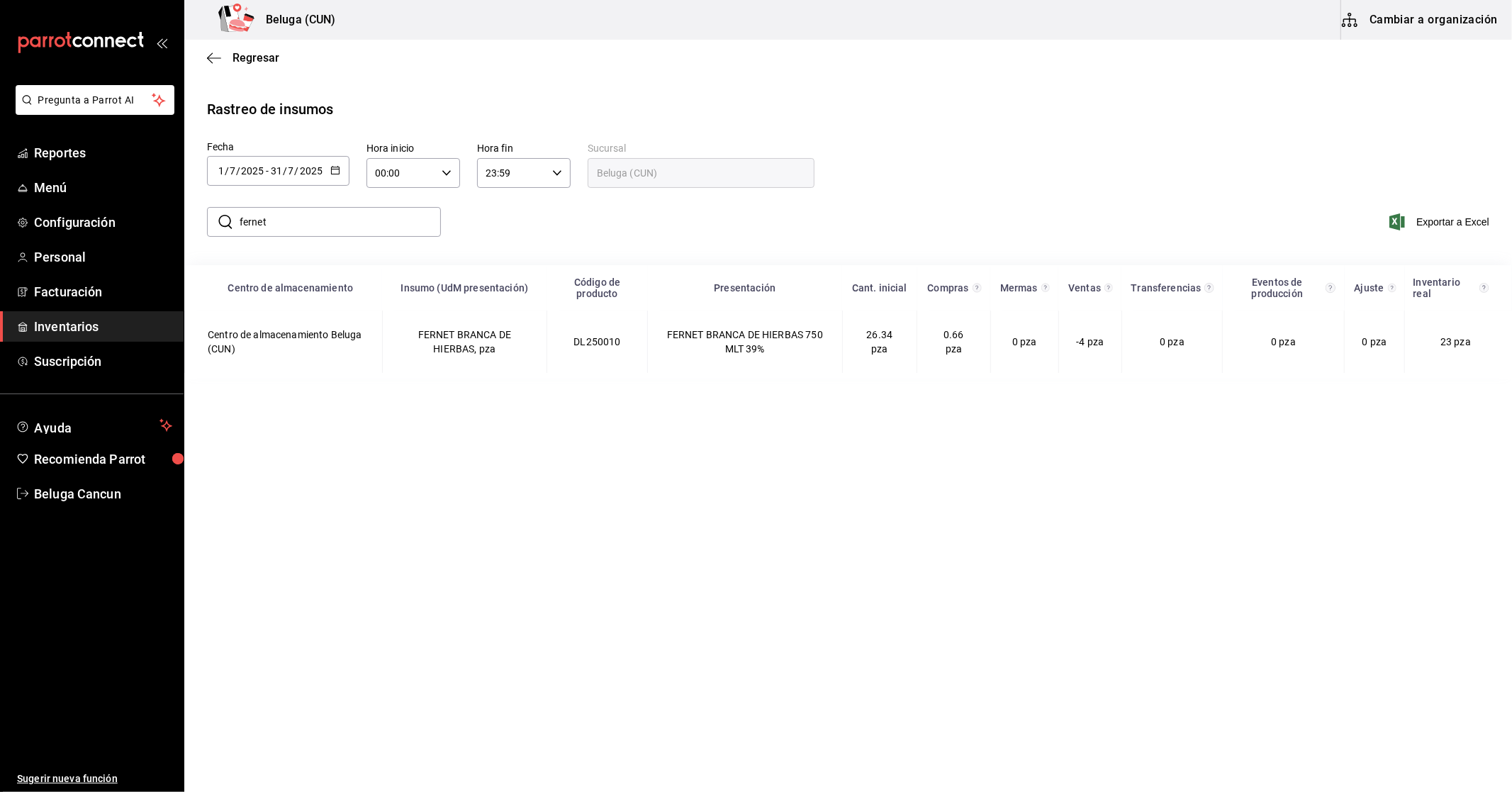
click at [332, 168] on icon "button" at bounding box center [335, 170] width 10 height 10
click at [301, 336] on li "Mes actual" at bounding box center [274, 344] width 134 height 32
type input "[DATE]"
type input "8"
type input "[DATE]"
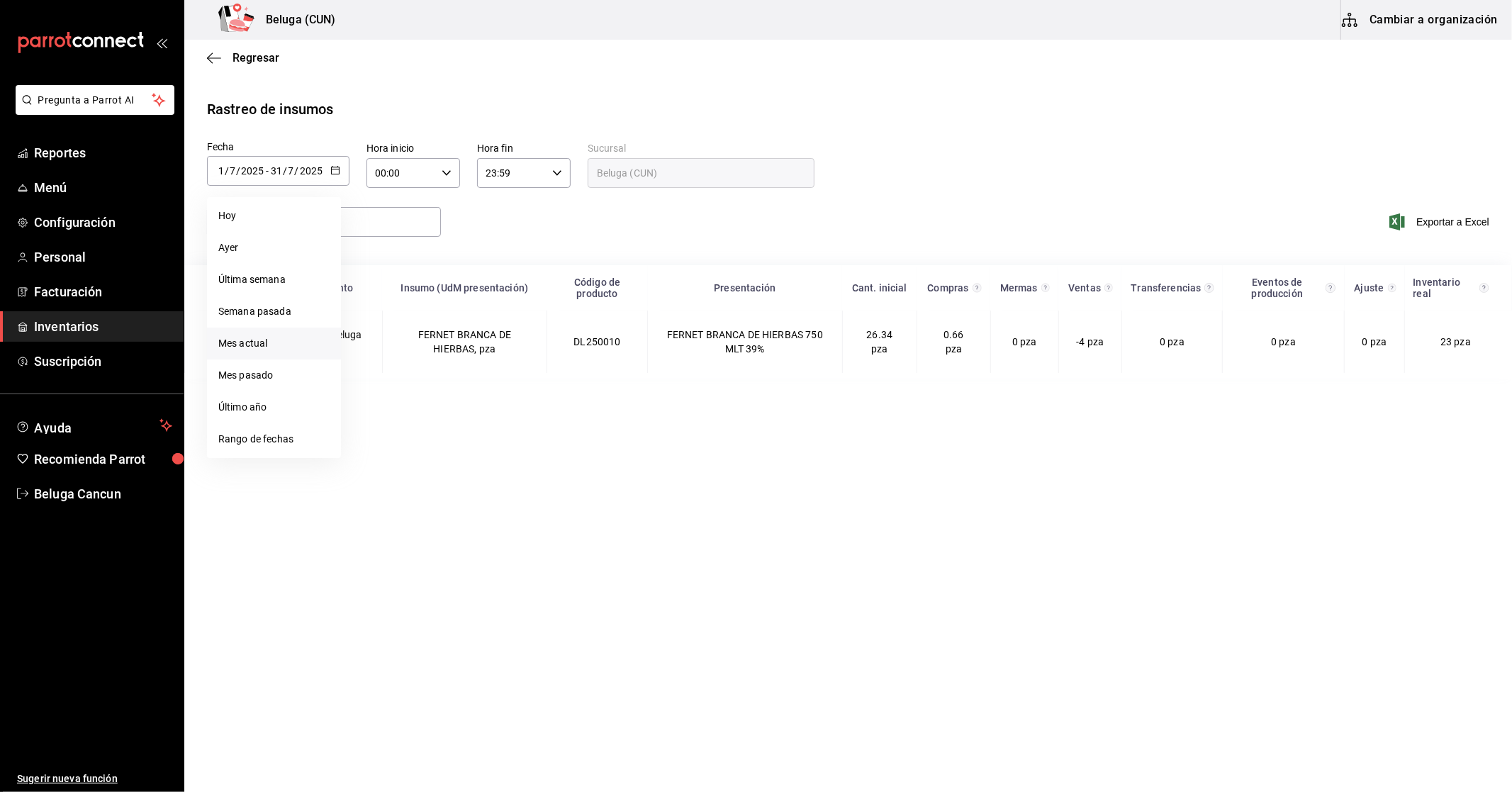
type input "23"
type input "8"
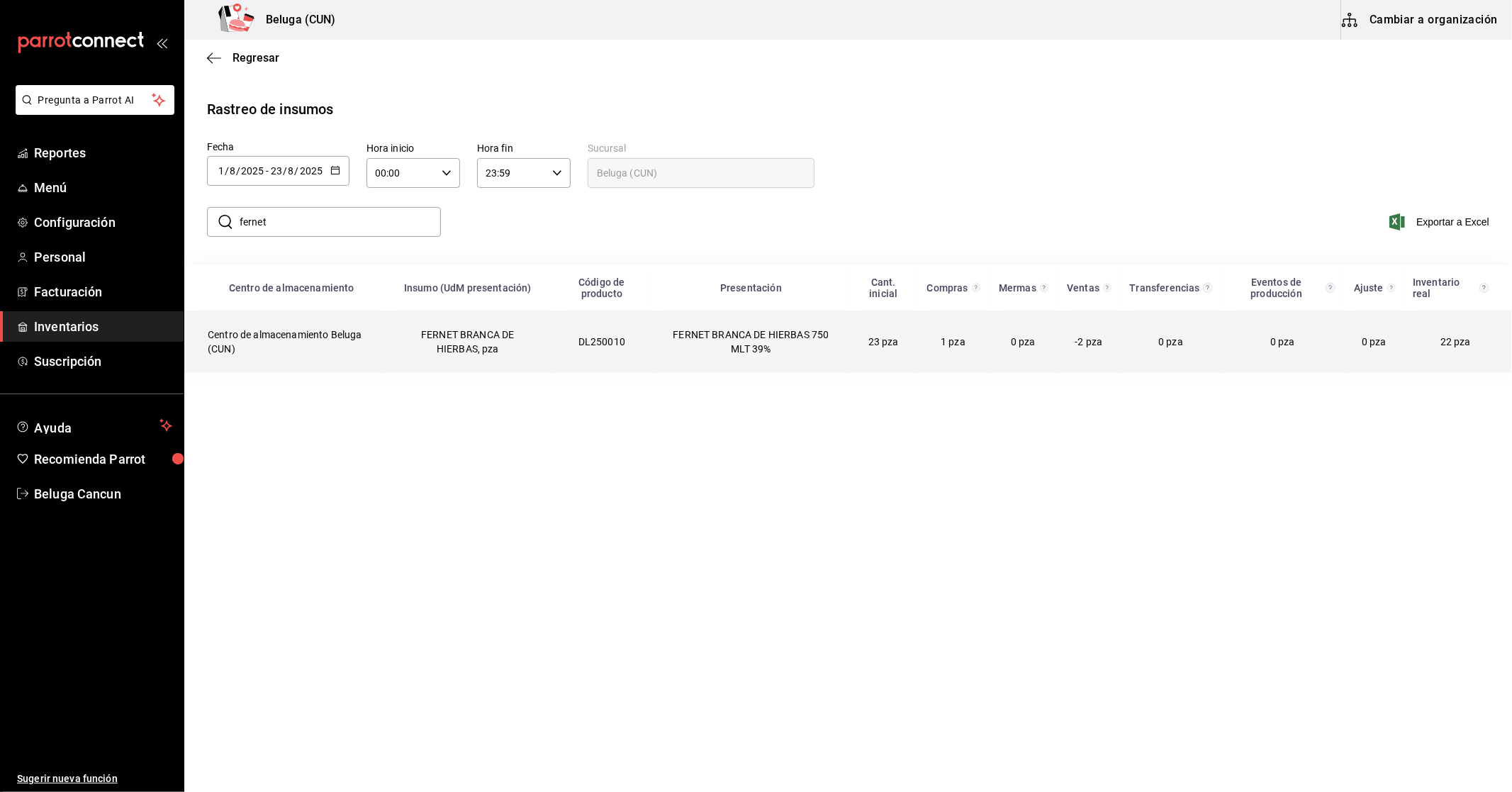
click at [532, 341] on td "FERNET BRANCA DE HIERBAS, pza" at bounding box center [468, 342] width 168 height 63
